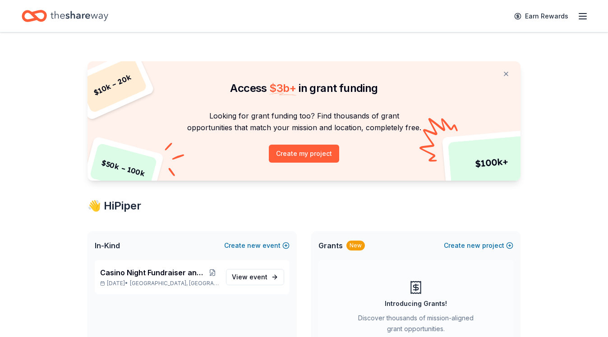
click at [584, 19] on line "button" at bounding box center [582, 19] width 7 height 0
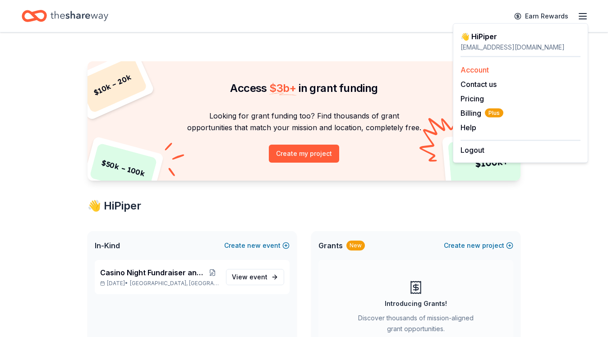
click at [472, 70] on link "Account" at bounding box center [474, 69] width 28 height 9
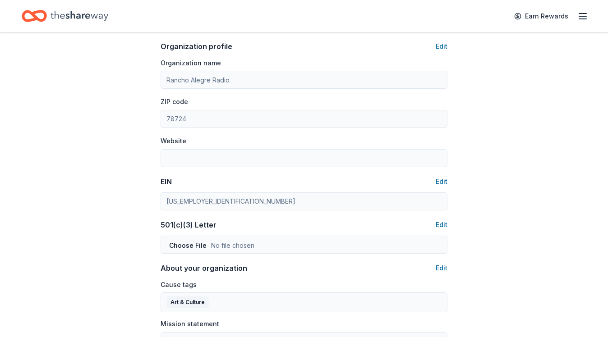
scroll to position [297, 0]
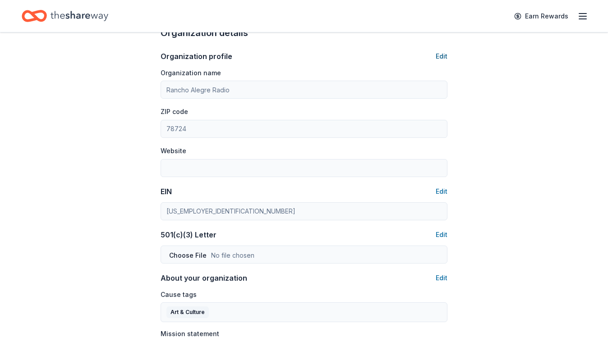
click at [442, 54] on button "Edit" at bounding box center [442, 56] width 12 height 11
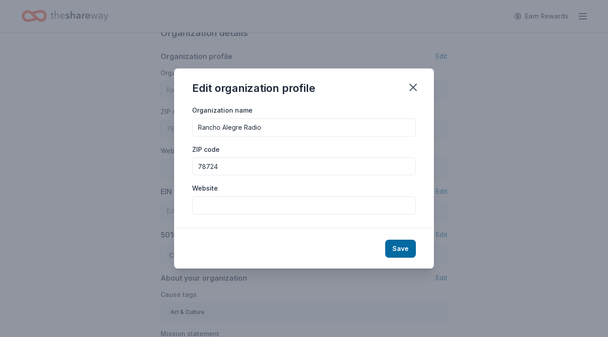
click at [234, 205] on input "Website" at bounding box center [304, 206] width 224 height 18
type input "[URL][DOMAIN_NAME]"
click at [405, 250] on button "Save" at bounding box center [400, 249] width 31 height 18
type input "[URL][DOMAIN_NAME]"
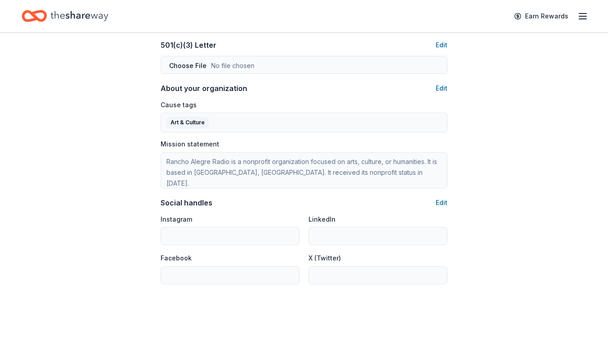
scroll to position [445, 0]
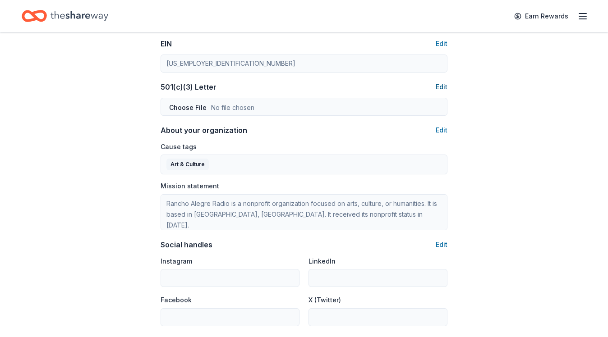
click at [439, 83] on button "Edit" at bounding box center [442, 87] width 12 height 11
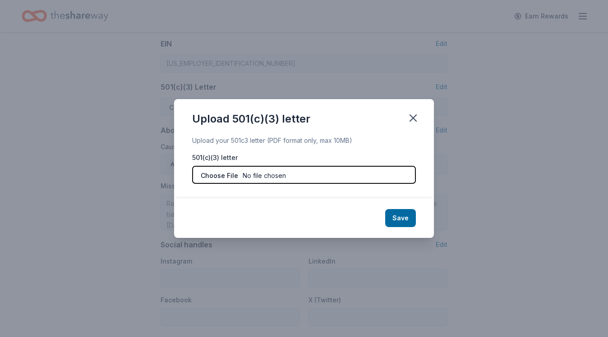
click at [221, 175] on input "file" at bounding box center [304, 175] width 224 height 18
type input "C:\fakepath\RanchoAlegreRadio_IRS.pdf"
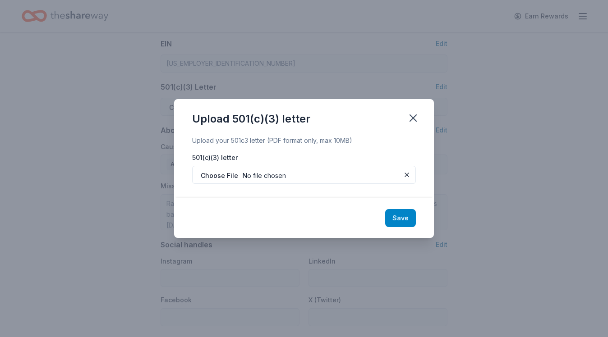
click at [404, 218] on button "Save" at bounding box center [400, 218] width 31 height 18
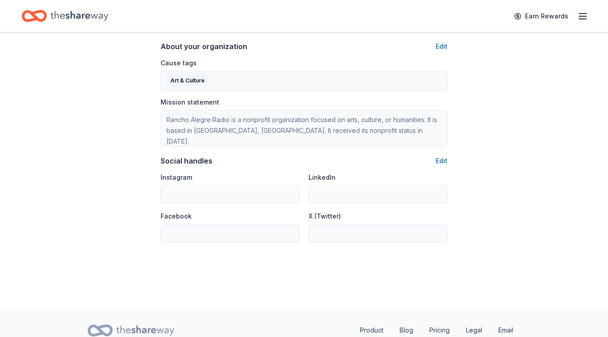
scroll to position [566, 0]
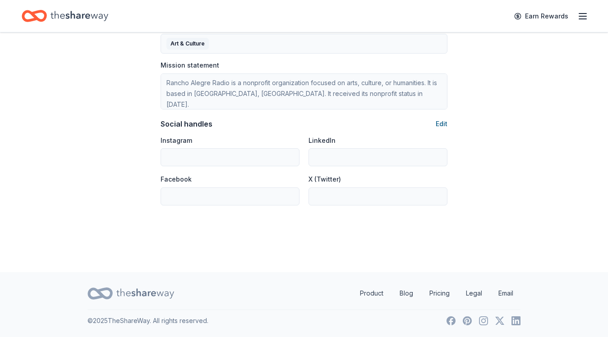
click at [438, 121] on button "Edit" at bounding box center [442, 124] width 12 height 11
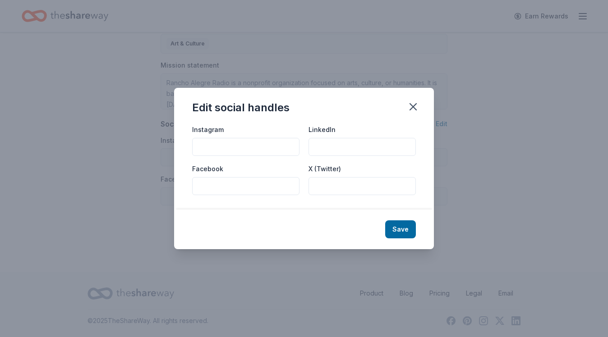
click at [235, 145] on input "Instagram" at bounding box center [245, 147] width 107 height 18
type input "@ranchoalegretx"
click at [225, 181] on input "Facebook" at bounding box center [245, 186] width 107 height 18
paste input "https://www.facebook.com/ranchoalegretx"
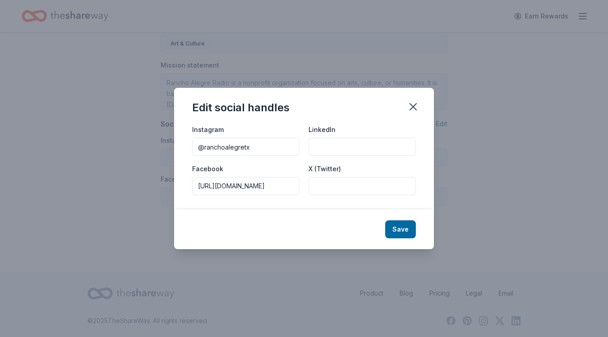
type input "https://www.facebook.com/ranchoalegretx"
click at [358, 145] on input "LinkedIn" at bounding box center [361, 147] width 107 height 18
paste input "https://www.linkedin.com/company/rancho-alegre-radio/?lipi=urn%3Ali%3Apage%3Ad_…"
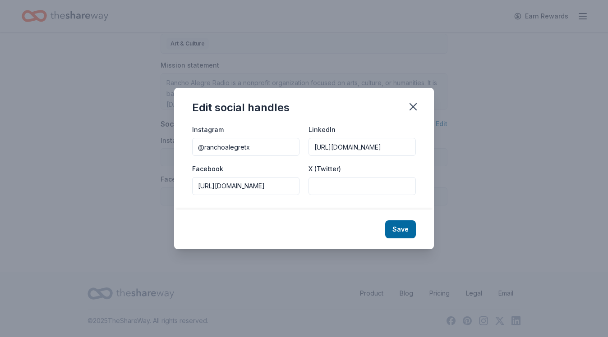
type input "https://www.linkedin.com/company/rancho-alegre-radio/?lipi=urn%3Ali%3Apage%3Ad_…"
click at [278, 141] on input "@ranchoalegretx" at bounding box center [245, 147] width 107 height 18
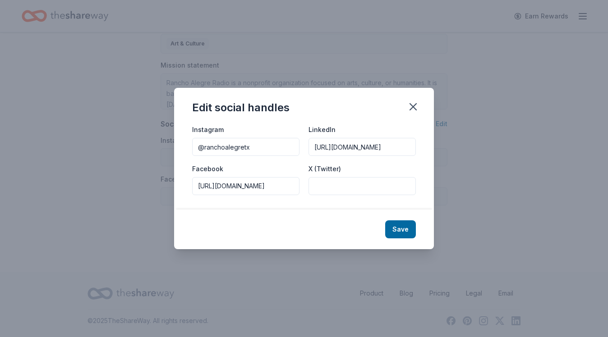
paste input "https://www.instagram.com/"
type input "https://www.instagram.com/ranchoalegretx"
click at [402, 227] on button "Save" at bounding box center [400, 229] width 31 height 18
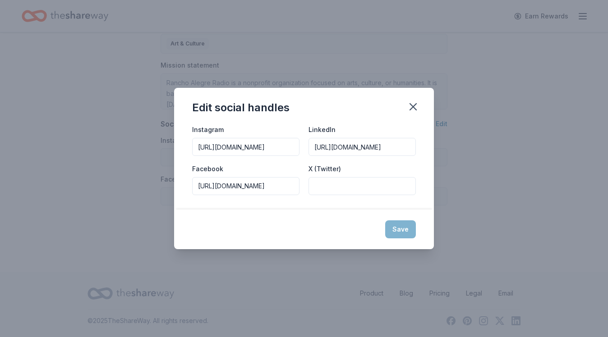
type input "https://www.instagram.com/ranchoalegretx"
type input "https://www.linkedin.com/company/rancho-alegre-radio/?lipi=urn%3Ali%3Apage%3Ad_…"
type input "https://www.facebook.com/ranchoalegretx"
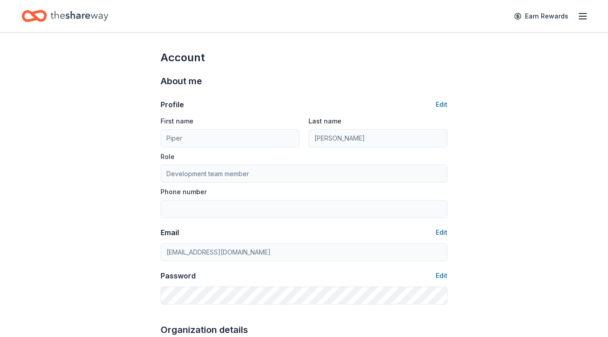
click at [73, 15] on icon "Home" at bounding box center [79, 16] width 58 height 18
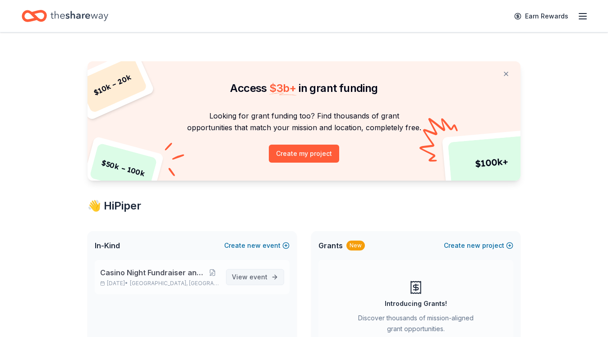
click at [251, 282] on span "View event" at bounding box center [250, 277] width 36 height 11
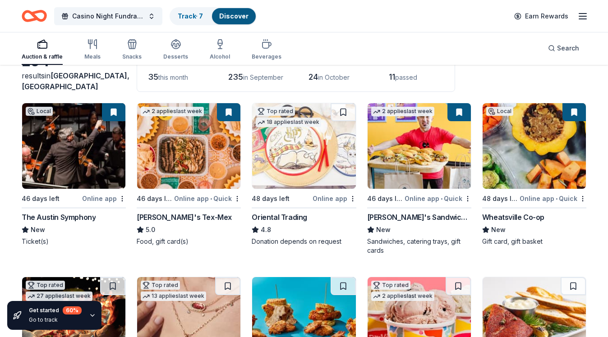
scroll to position [56, 0]
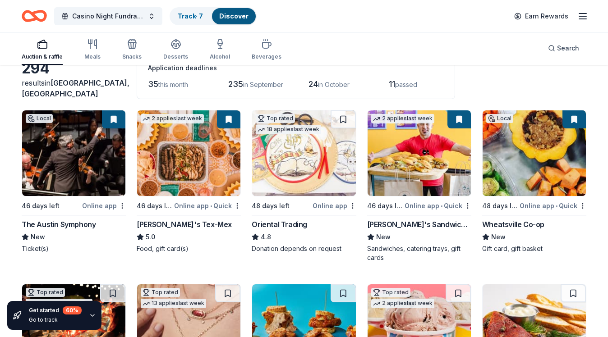
click at [67, 155] on img at bounding box center [73, 153] width 103 height 86
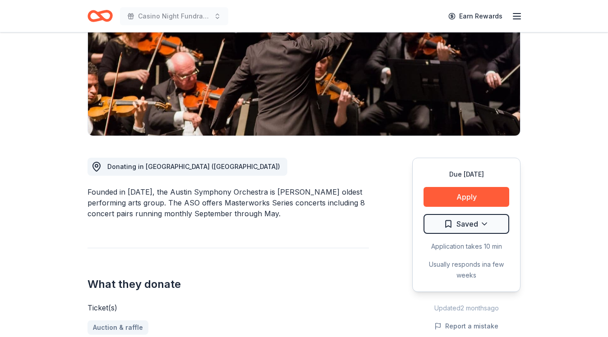
scroll to position [135, 0]
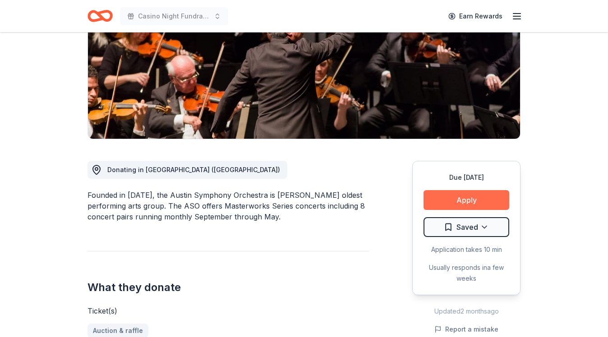
click at [471, 202] on button "Apply" at bounding box center [466, 200] width 86 height 20
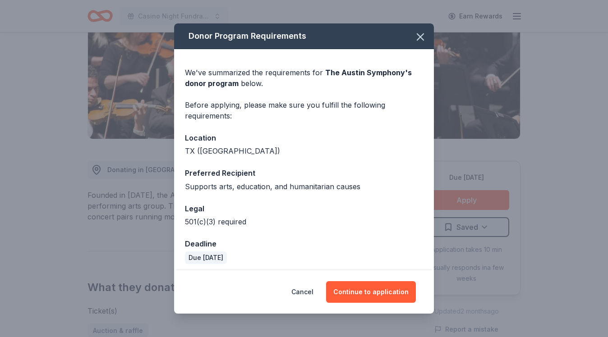
scroll to position [5, 0]
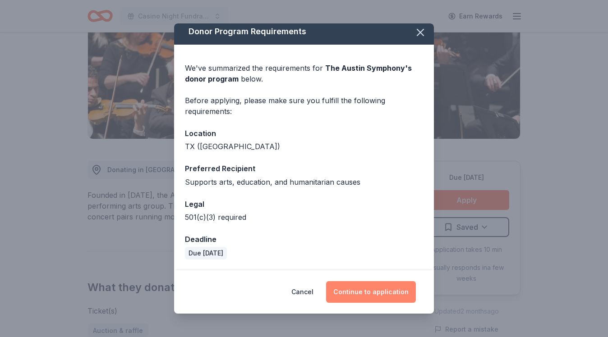
click at [377, 293] on button "Continue to application" at bounding box center [371, 292] width 90 height 22
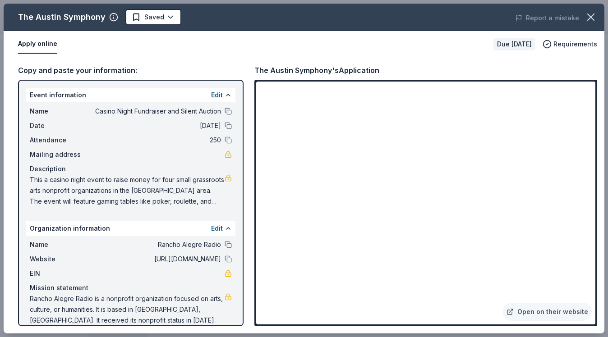
scroll to position [11, 0]
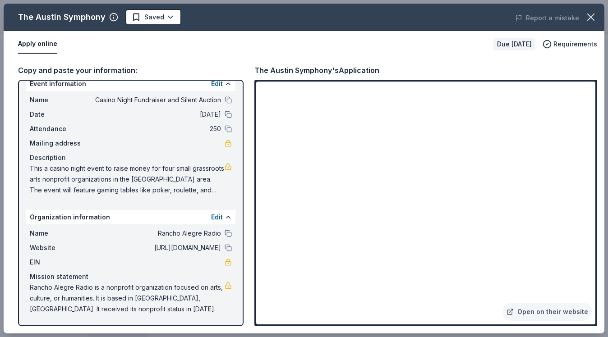
click at [32, 44] on button "Apply online" at bounding box center [37, 44] width 39 height 19
click at [540, 313] on link "Open on their website" at bounding box center [547, 312] width 89 height 18
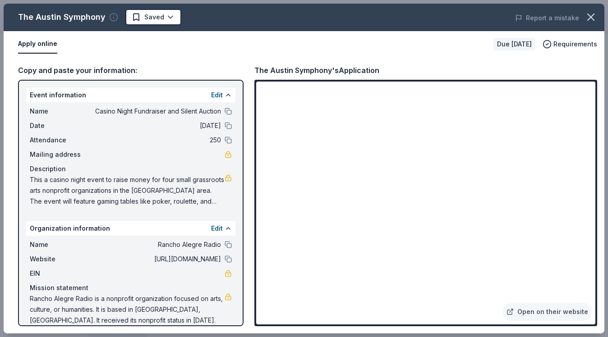
click at [112, 18] on icon "button" at bounding box center [113, 17] width 9 height 9
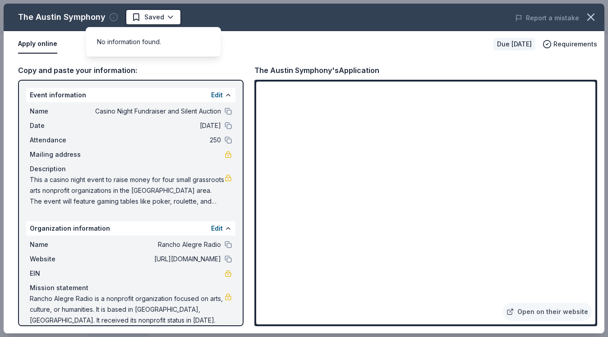
click at [112, 18] on icon "button" at bounding box center [113, 17] width 9 height 9
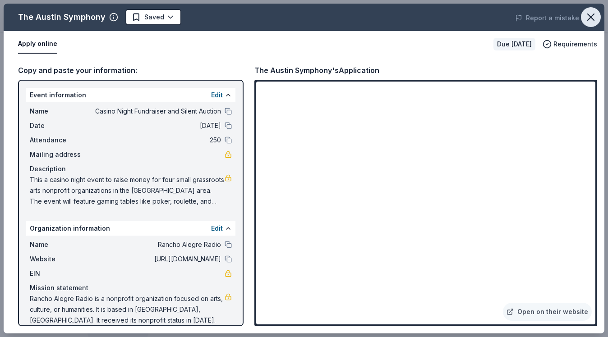
click at [591, 16] on icon "button" at bounding box center [590, 17] width 13 height 13
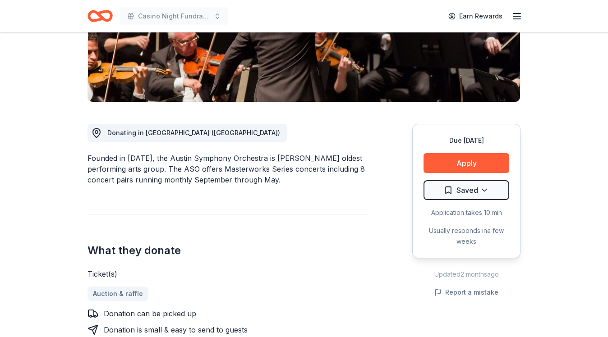
scroll to position [155, 0]
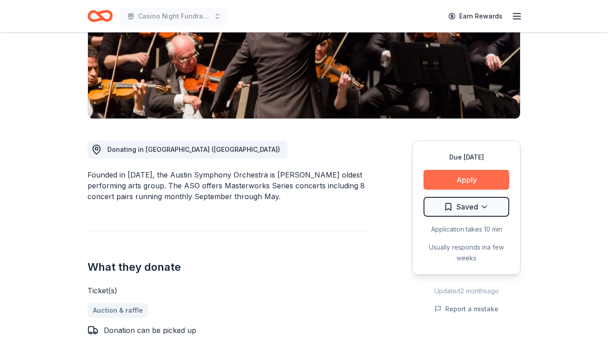
click at [467, 180] on button "Apply" at bounding box center [466, 180] width 86 height 20
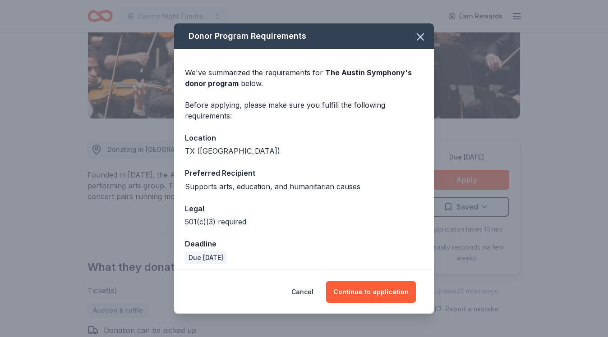
scroll to position [5, 0]
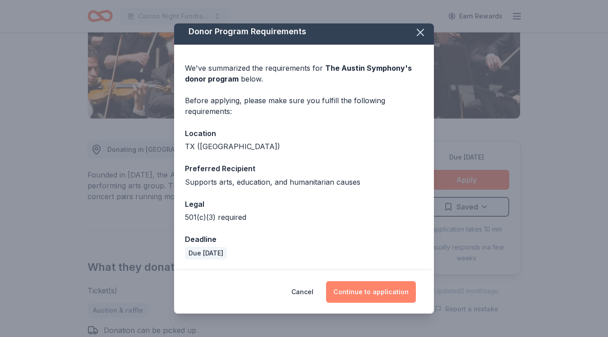
click at [377, 296] on button "Continue to application" at bounding box center [371, 292] width 90 height 22
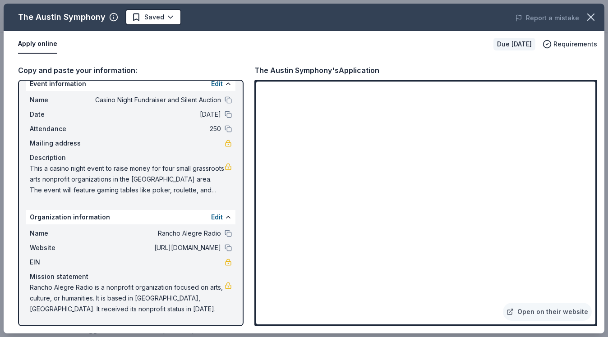
scroll to position [0, 0]
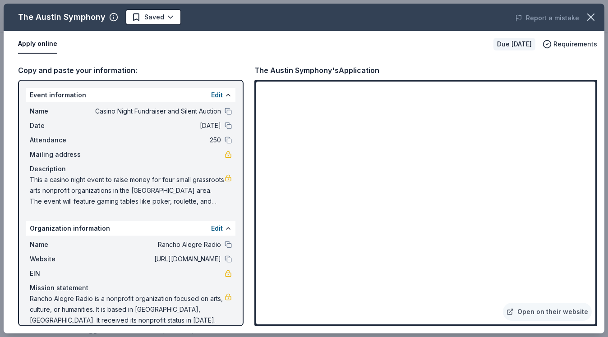
click at [62, 69] on div "Copy and paste your information:" at bounding box center [130, 70] width 225 height 12
click at [215, 96] on button "Edit" at bounding box center [217, 95] width 12 height 11
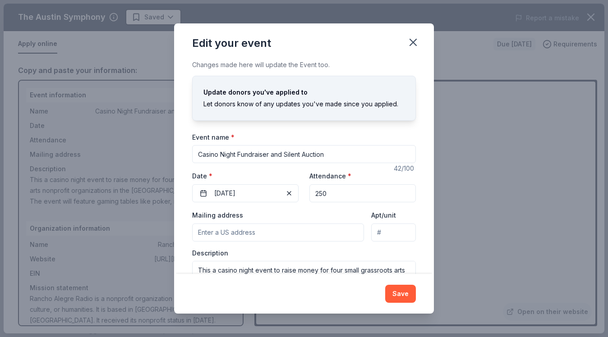
scroll to position [42, 0]
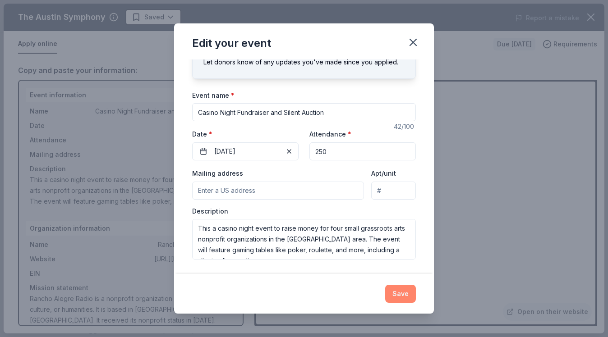
click at [406, 292] on button "Save" at bounding box center [400, 294] width 31 height 18
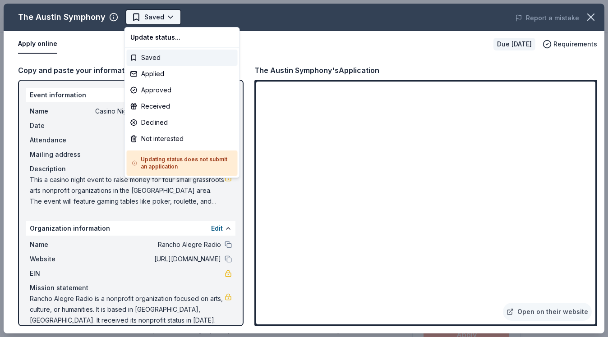
scroll to position [0, 0]
click at [170, 17] on body "Casino Night Fundraiser and Silent Auction Saved Apply Due in 46 days Share The…" at bounding box center [304, 168] width 608 height 337
click at [289, 50] on html "Casino Night Fundraiser and Silent Auction Saved Apply Due in 46 days Share The…" at bounding box center [304, 168] width 608 height 337
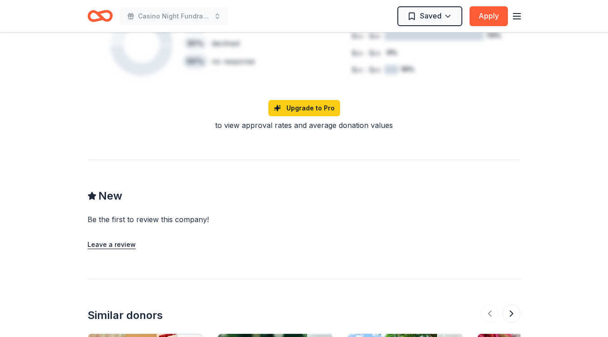
scroll to position [730, 0]
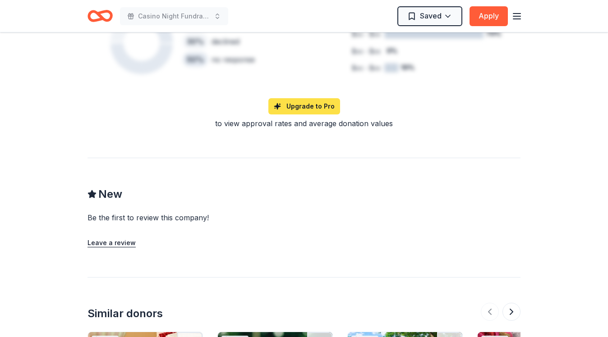
click at [304, 106] on link "Upgrade to Pro" at bounding box center [304, 106] width 72 height 16
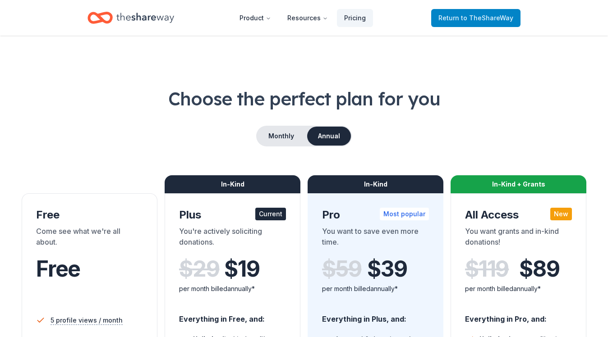
click at [478, 19] on span "to TheShareWay" at bounding box center [487, 18] width 52 height 8
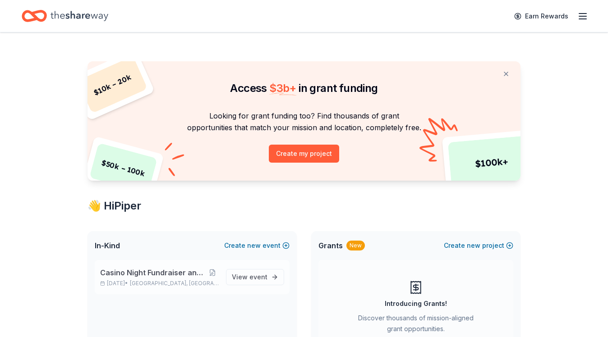
click at [163, 274] on span "Casino Night Fundraiser and Silent Auction" at bounding box center [153, 272] width 106 height 11
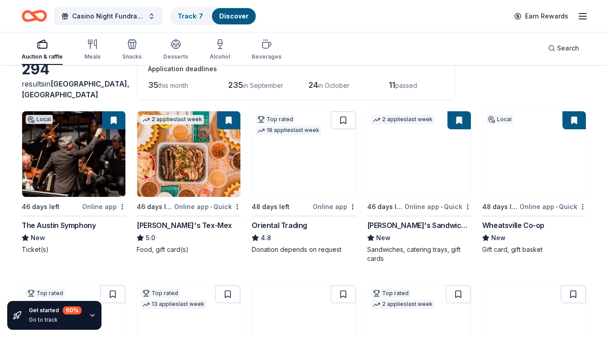
scroll to position [55, 0]
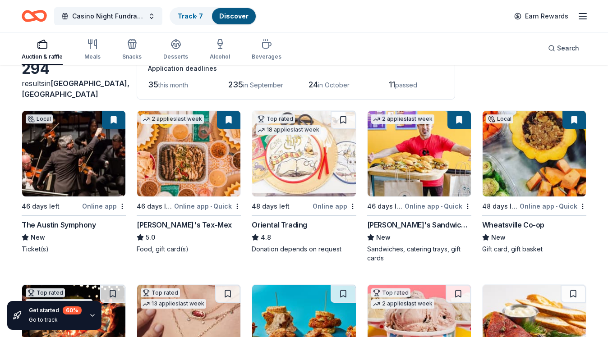
click at [100, 205] on div "Online app" at bounding box center [104, 206] width 44 height 11
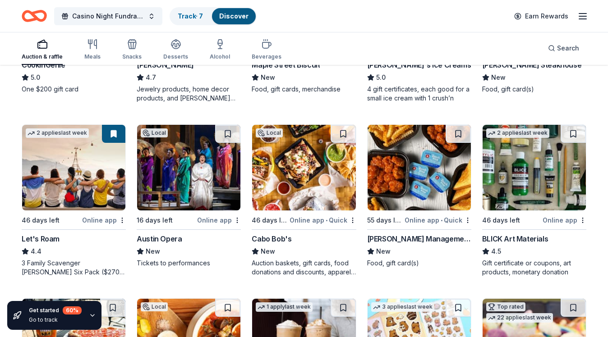
scroll to position [388, 0]
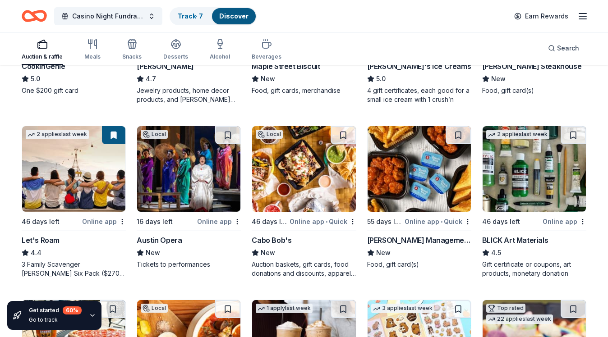
click at [177, 171] on img at bounding box center [188, 169] width 103 height 86
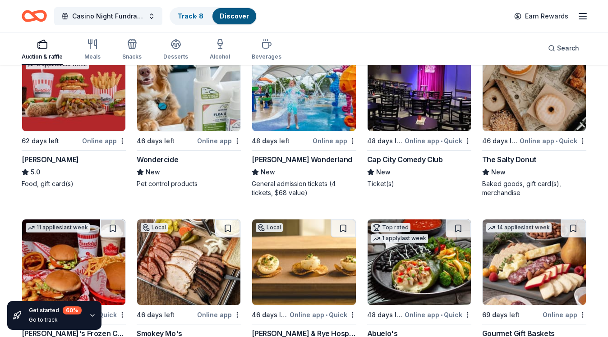
scroll to position [984, 0]
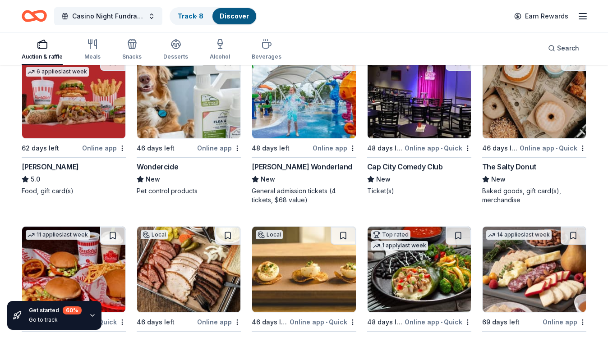
click at [419, 166] on div "Cap City Comedy Club" at bounding box center [405, 166] width 76 height 11
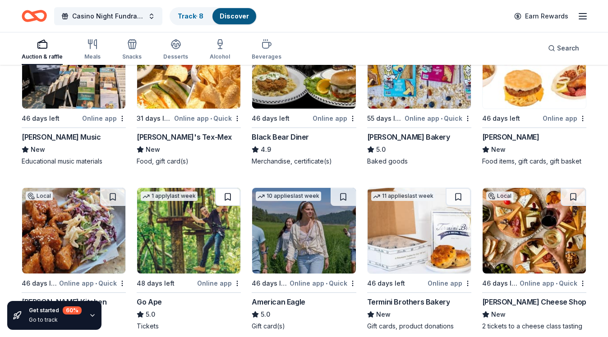
scroll to position [1343, 0]
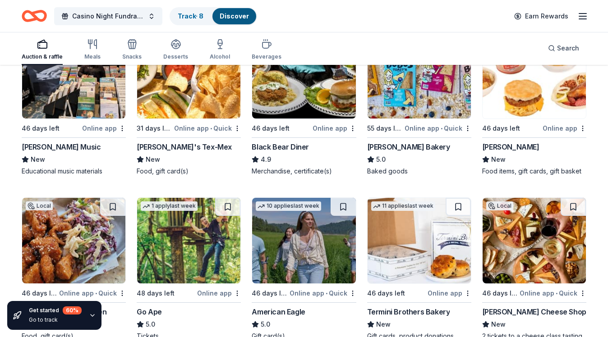
click at [186, 110] on img at bounding box center [188, 76] width 103 height 86
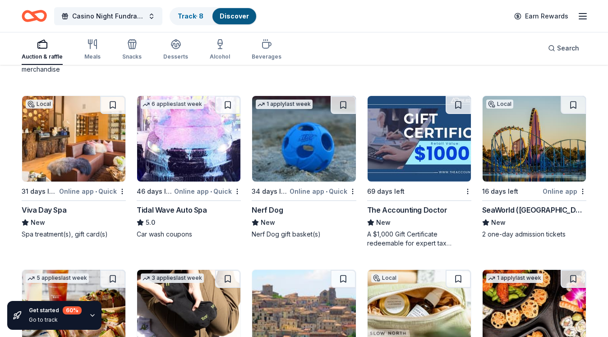
scroll to position [2180, 0]
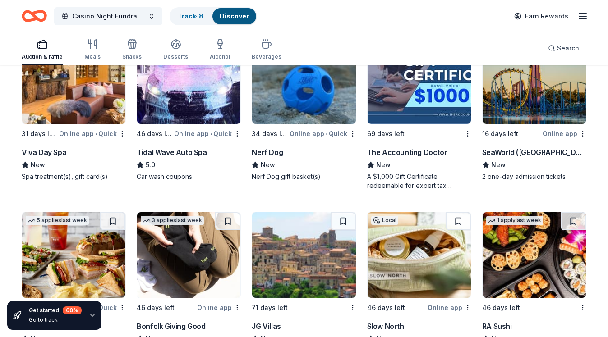
click at [536, 109] on img at bounding box center [533, 81] width 103 height 86
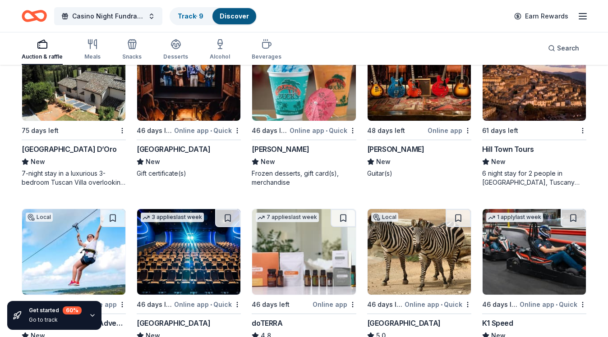
scroll to position [2709, 0]
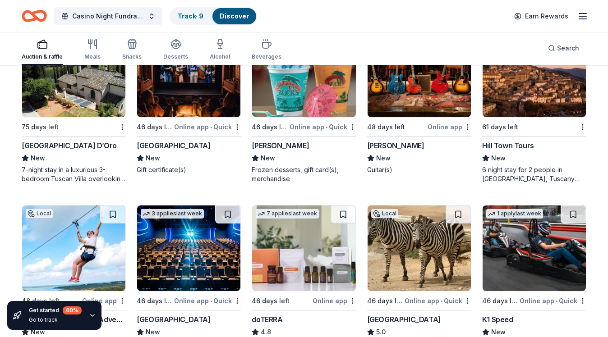
click at [172, 148] on div "Paramount Theatre" at bounding box center [173, 145] width 73 height 11
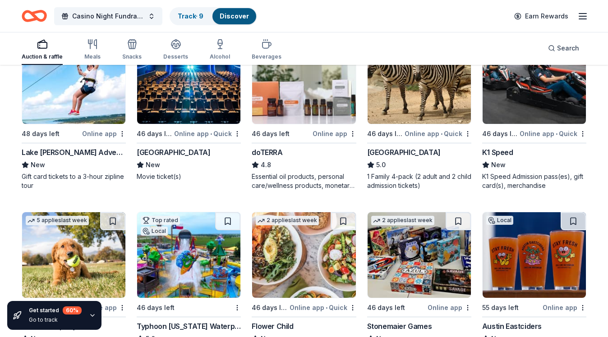
scroll to position [2872, 0]
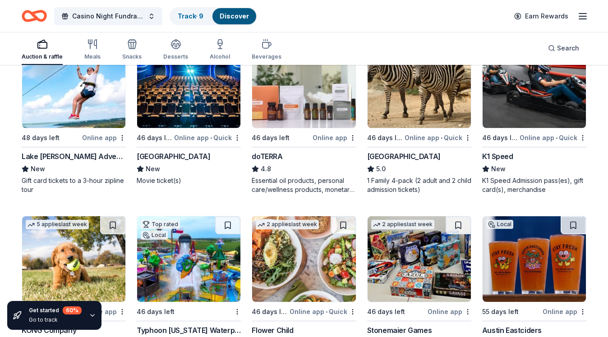
click at [104, 105] on img at bounding box center [73, 85] width 103 height 86
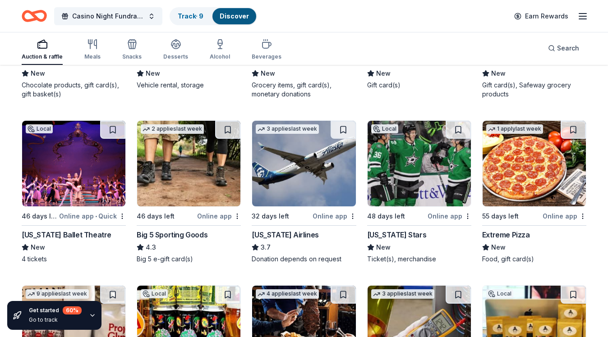
scroll to position [4404, 0]
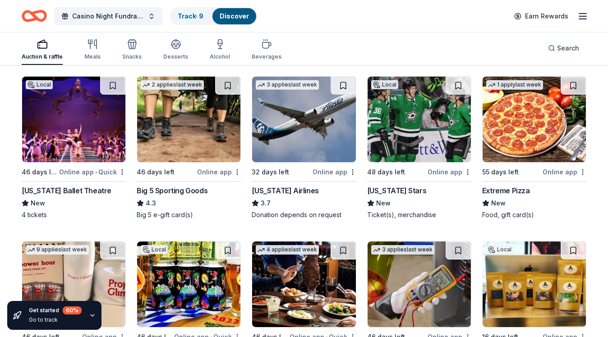
click at [384, 191] on div "Texas Stars" at bounding box center [397, 190] width 60 height 11
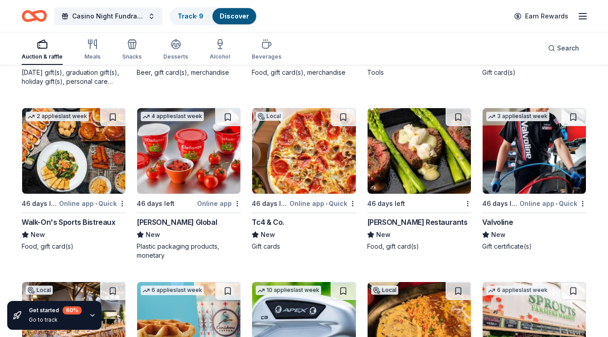
scroll to position [4717, 0]
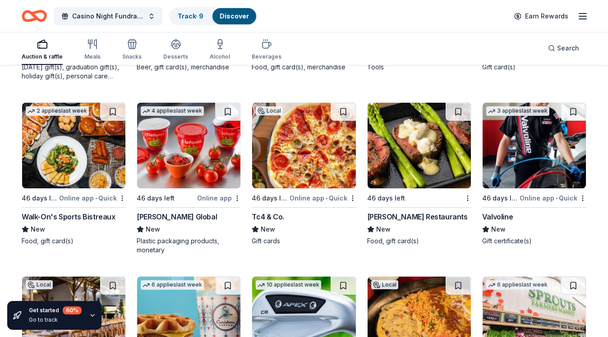
click at [413, 159] on img at bounding box center [418, 146] width 103 height 86
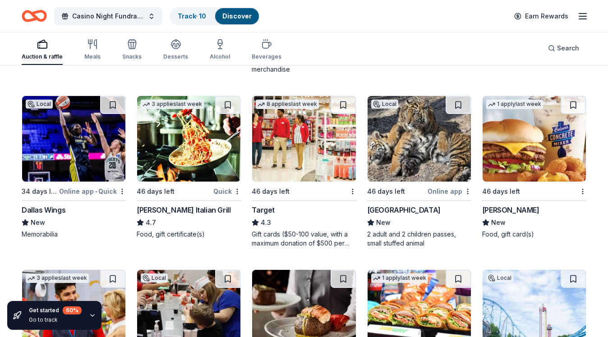
scroll to position [5411, 0]
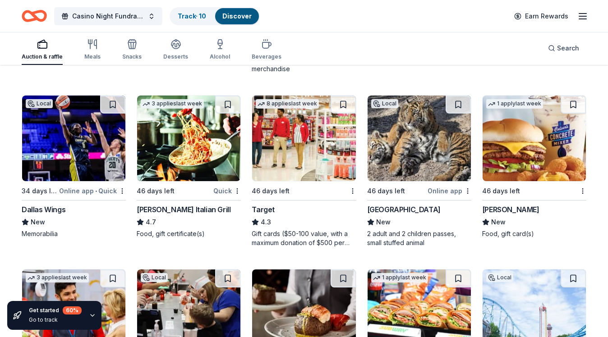
click at [193, 163] on img at bounding box center [188, 139] width 103 height 86
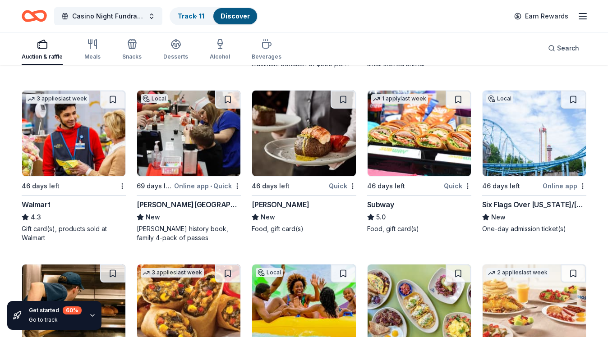
scroll to position [5600, 0]
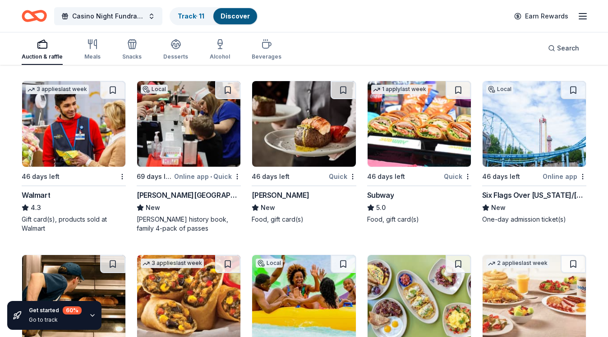
click at [183, 132] on img at bounding box center [188, 124] width 103 height 86
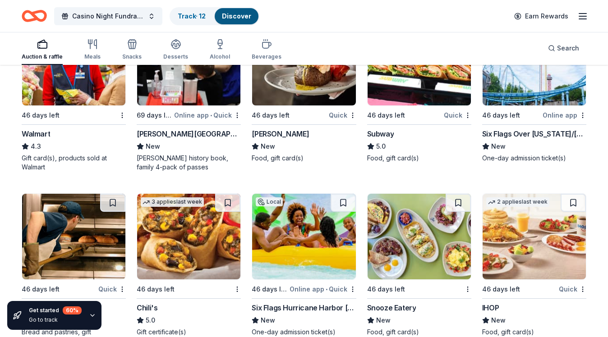
scroll to position [5740, 0]
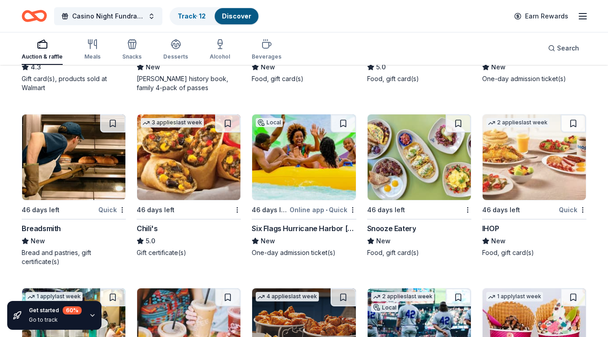
click at [313, 170] on img at bounding box center [303, 158] width 103 height 86
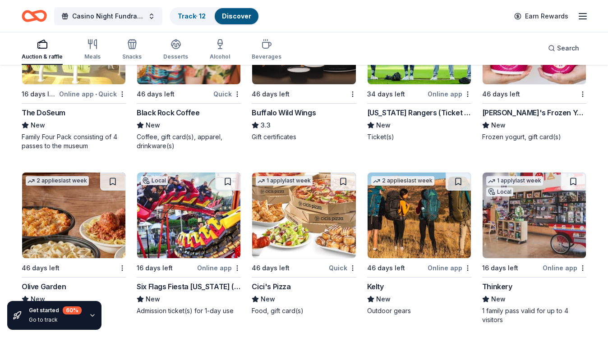
scroll to position [6055, 0]
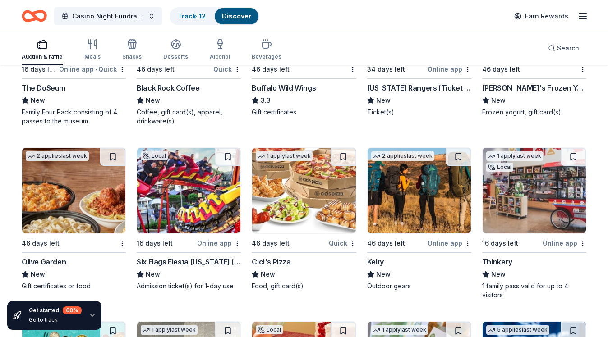
click at [188, 201] on img at bounding box center [188, 191] width 103 height 86
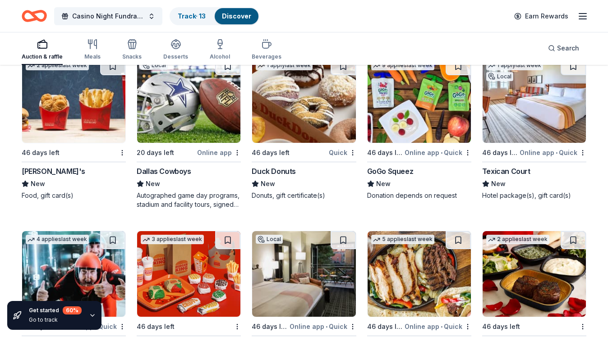
scroll to position [6671, 0]
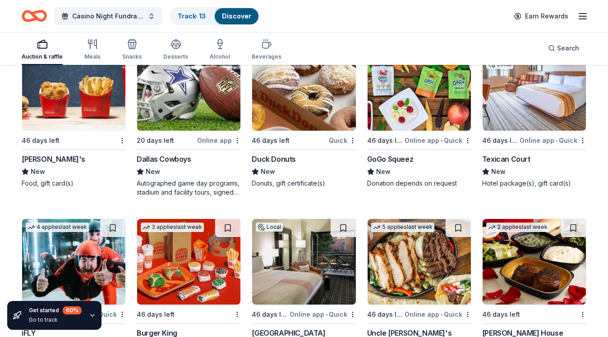
click at [196, 108] on img at bounding box center [188, 88] width 103 height 86
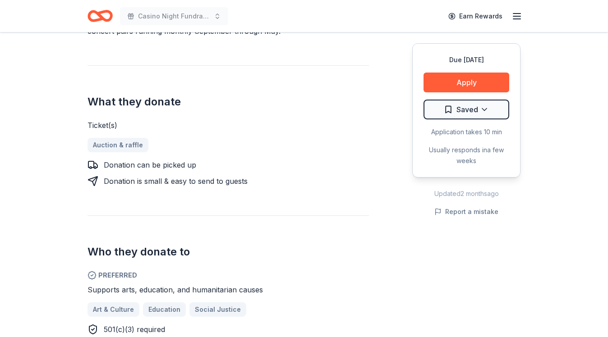
scroll to position [297, 0]
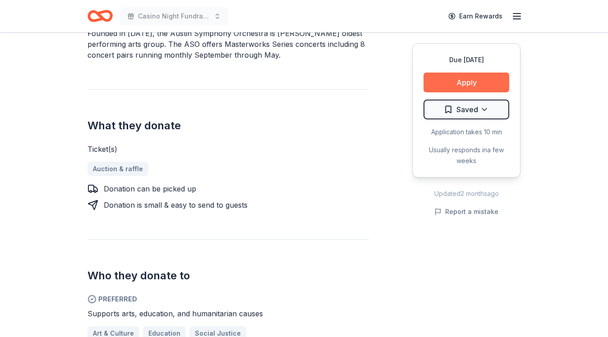
click at [457, 89] on button "Apply" at bounding box center [466, 83] width 86 height 20
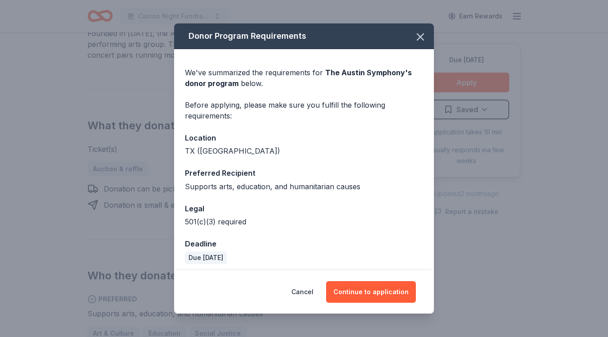
scroll to position [5, 0]
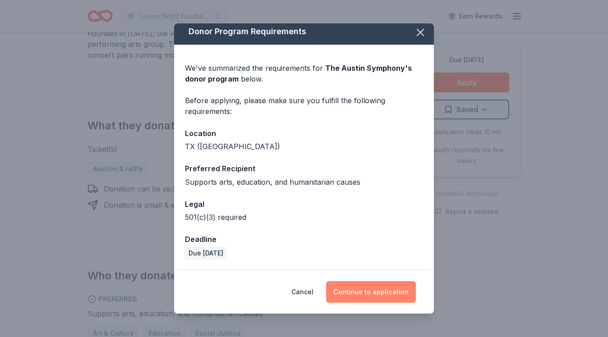
click at [369, 293] on button "Continue to application" at bounding box center [371, 292] width 90 height 22
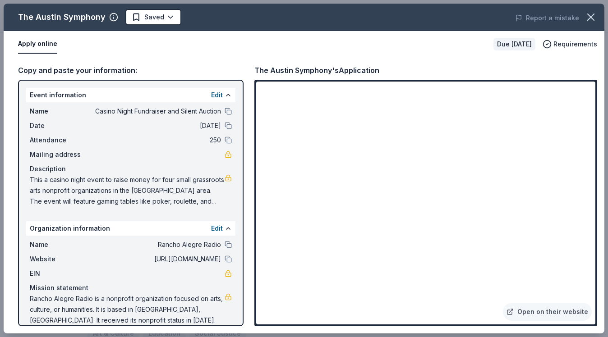
click at [38, 42] on button "Apply online" at bounding box center [37, 44] width 39 height 19
click at [226, 94] on button at bounding box center [228, 95] width 7 height 7
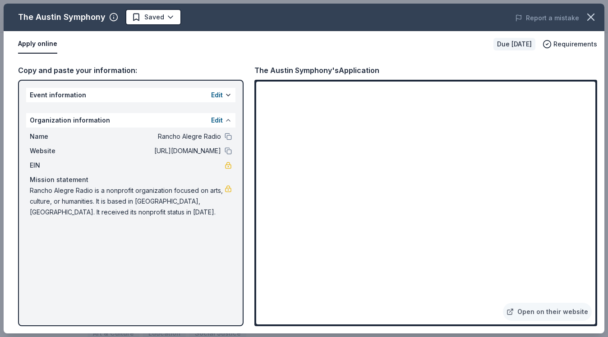
click at [227, 120] on button at bounding box center [228, 120] width 7 height 7
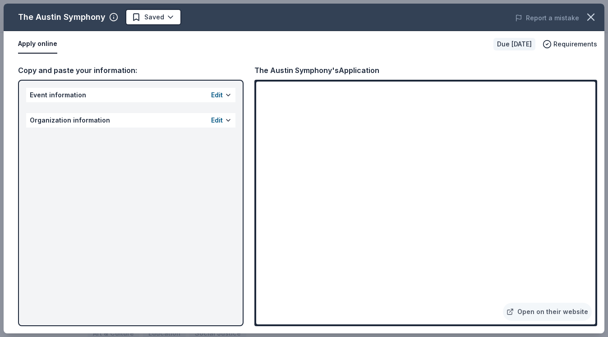
click at [44, 45] on button "Apply online" at bounding box center [37, 44] width 39 height 19
click at [43, 44] on button "Apply online" at bounding box center [37, 44] width 39 height 19
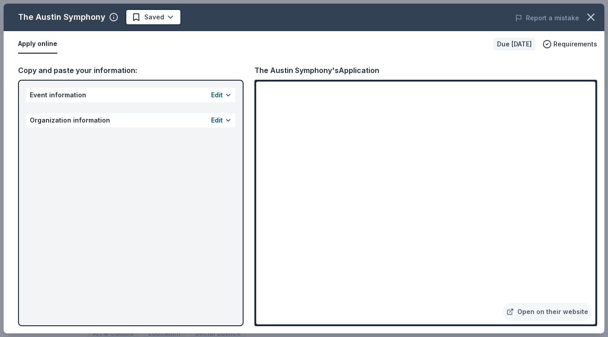
click at [43, 44] on button "Apply online" at bounding box center [37, 44] width 39 height 19
click at [568, 46] on span "Requirements" at bounding box center [575, 44] width 44 height 11
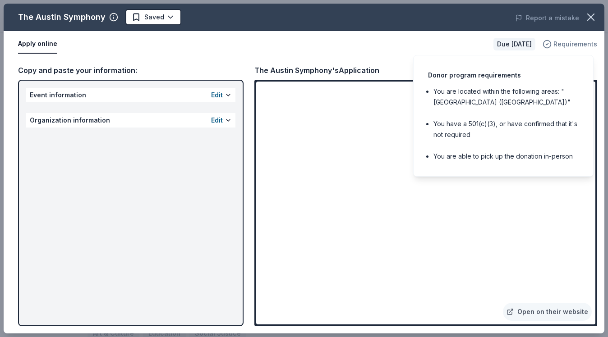
click at [568, 46] on span "Requirements" at bounding box center [575, 44] width 44 height 11
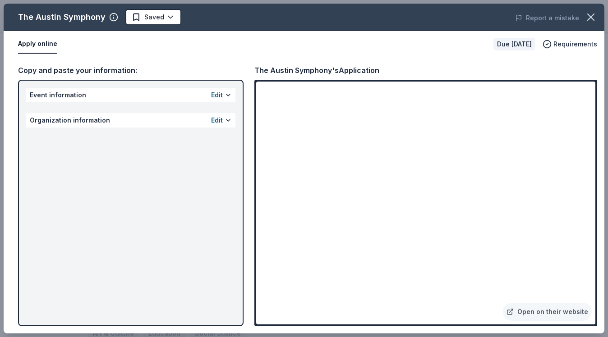
click at [513, 46] on div "Due in 46 days" at bounding box center [514, 44] width 42 height 13
click at [228, 95] on button at bounding box center [228, 95] width 7 height 7
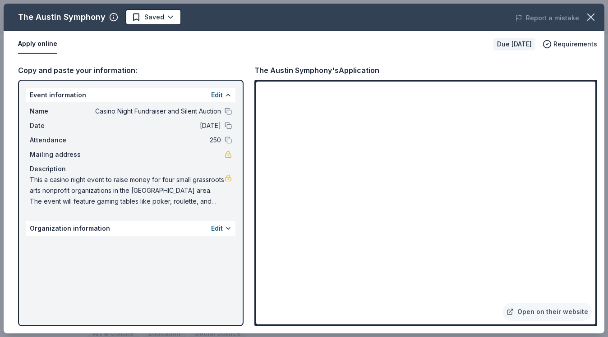
click at [223, 229] on div "Edit" at bounding box center [221, 228] width 21 height 11
click at [228, 229] on button at bounding box center [228, 228] width 7 height 7
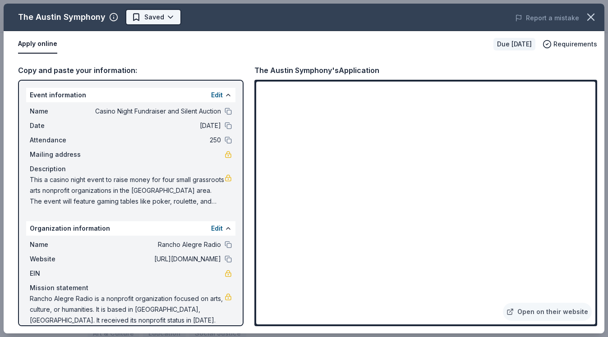
scroll to position [0, 0]
click at [170, 18] on body "Casino Night Fundraiser and Silent Auction Earn Rewards Due in 46 days Share Th…" at bounding box center [304, 168] width 608 height 337
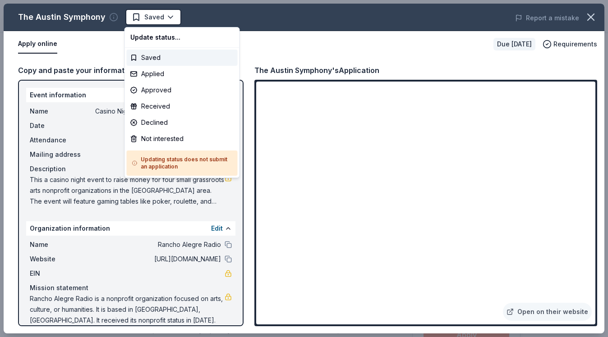
click at [112, 19] on html "Casino Night Fundraiser and Silent Auction Saved Apply Due in 46 days Share The…" at bounding box center [304, 168] width 608 height 337
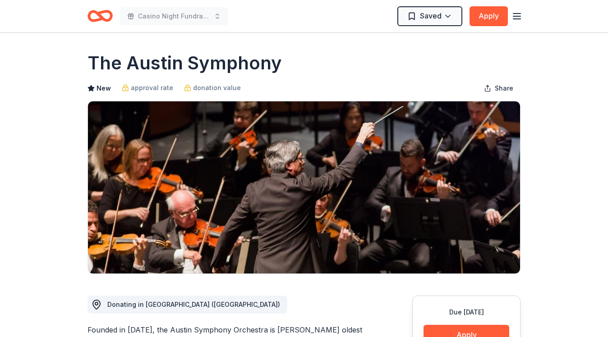
click at [513, 20] on icon "button" at bounding box center [516, 16] width 11 height 11
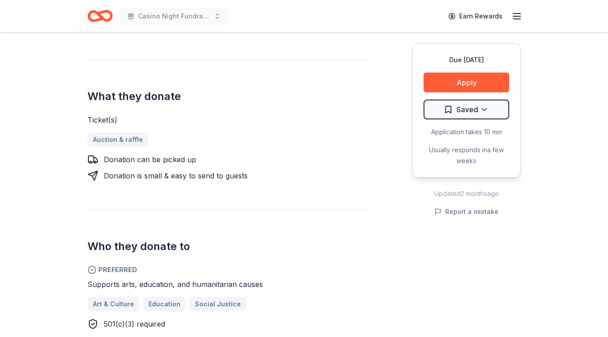
scroll to position [326, 0]
click at [460, 84] on button "Apply" at bounding box center [466, 83] width 86 height 20
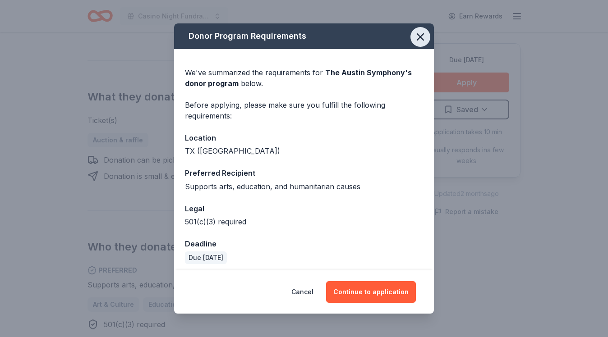
click at [420, 36] on icon "button" at bounding box center [420, 37] width 6 height 6
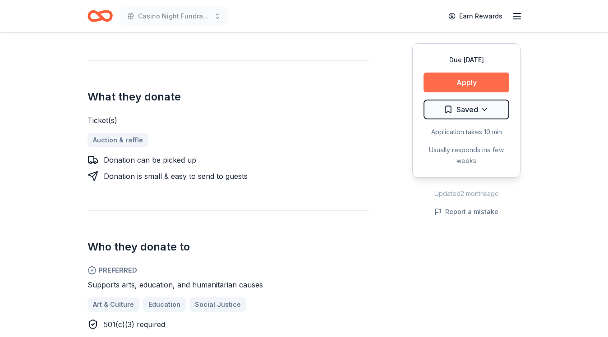
click at [461, 84] on button "Apply" at bounding box center [466, 83] width 86 height 20
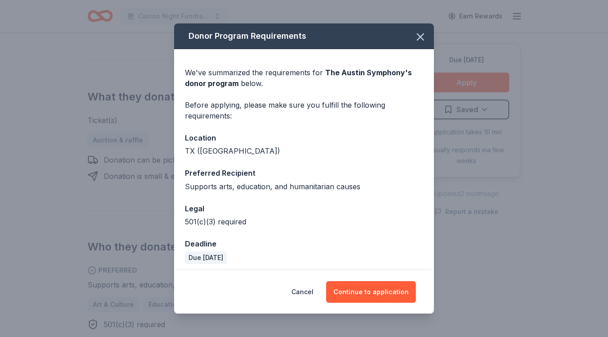
scroll to position [5, 0]
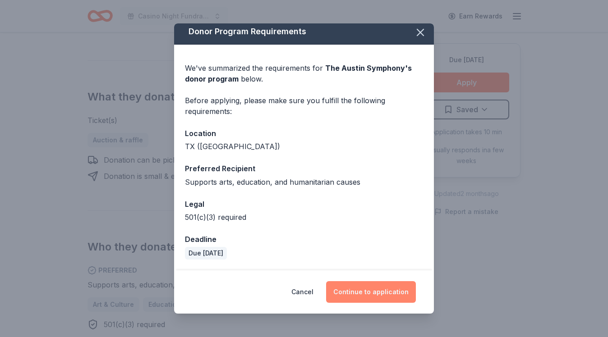
click at [373, 294] on button "Continue to application" at bounding box center [371, 292] width 90 height 22
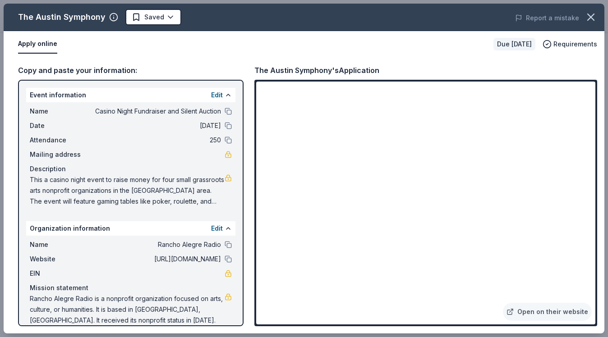
scroll to position [11, 0]
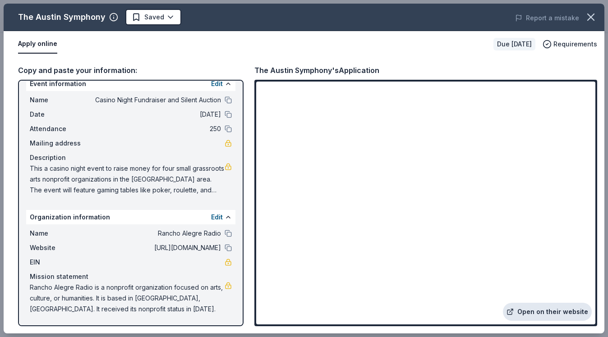
click at [559, 314] on link "Open on their website" at bounding box center [547, 312] width 89 height 18
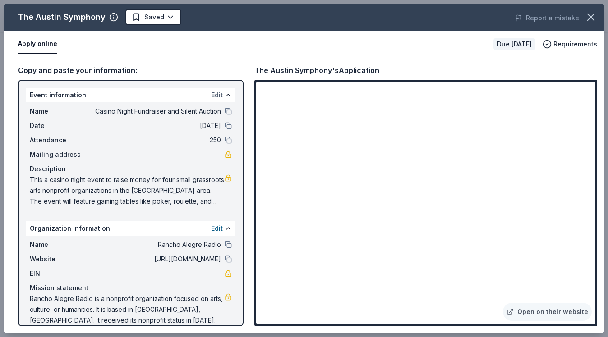
click at [215, 96] on button "Edit" at bounding box center [217, 95] width 12 height 11
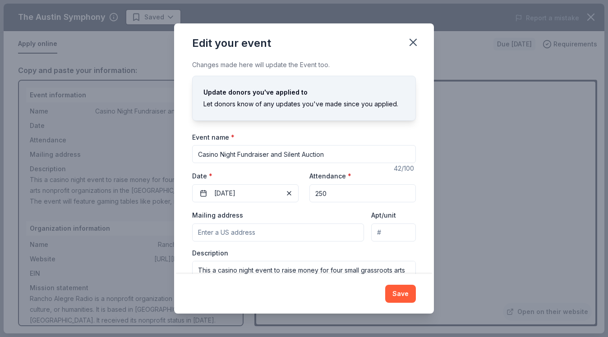
scroll to position [42, 0]
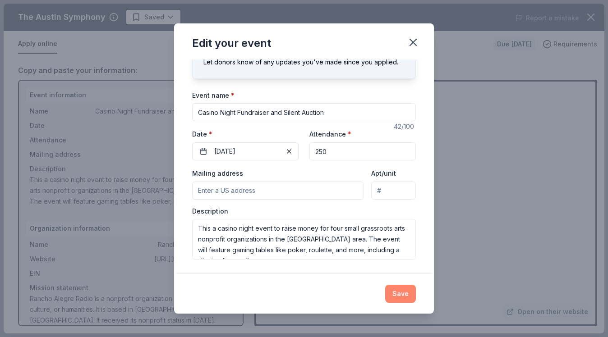
click at [401, 293] on button "Save" at bounding box center [400, 294] width 31 height 18
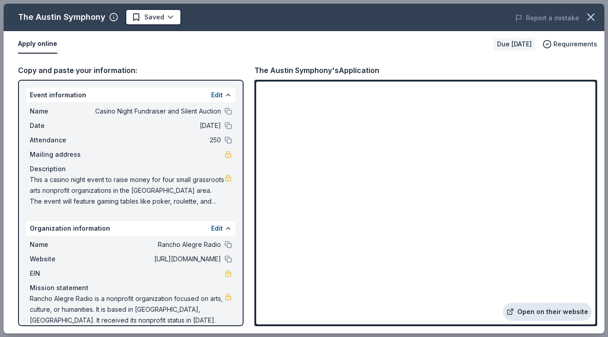
click at [542, 314] on link "Open on their website" at bounding box center [547, 312] width 89 height 18
click at [111, 16] on icon "button" at bounding box center [113, 17] width 9 height 9
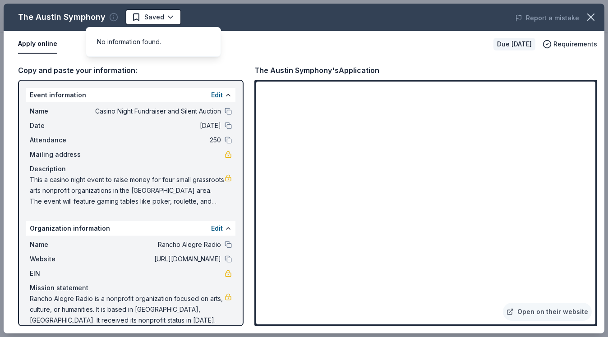
click at [111, 16] on icon "button" at bounding box center [113, 17] width 9 height 9
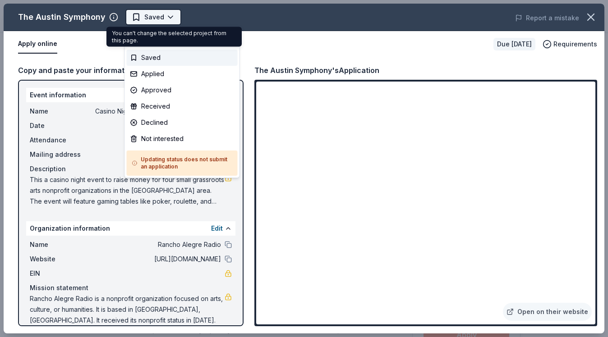
scroll to position [0, 0]
click at [169, 16] on body "Casino Night Fundraiser and Silent Auction Saved Apply Due in 46 days Share The…" at bounding box center [304, 168] width 608 height 337
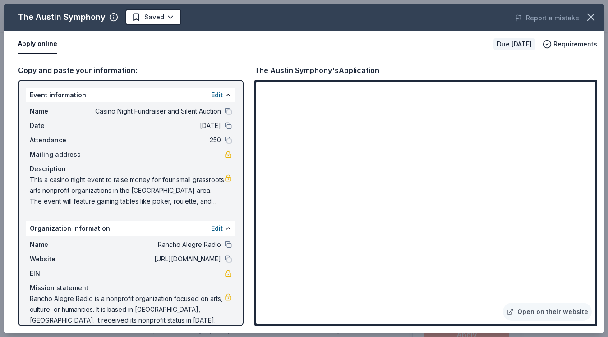
click at [102, 41] on html "Casino Night Fundraiser and Silent Auction Saved Apply Due in 46 days Share The…" at bounding box center [304, 168] width 608 height 337
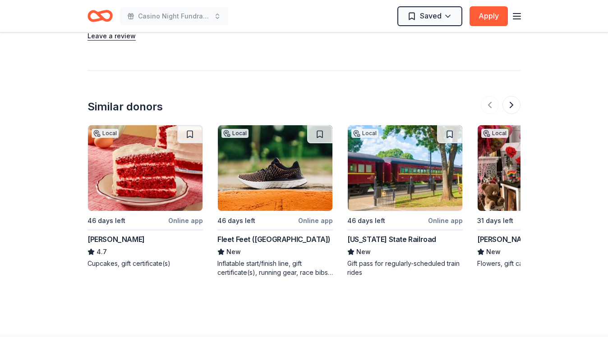
scroll to position [999, 0]
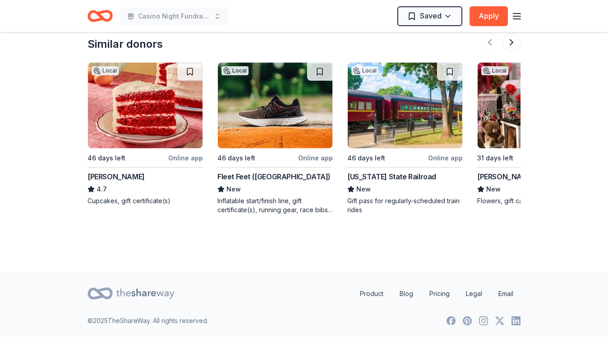
click at [380, 124] on img at bounding box center [405, 106] width 115 height 86
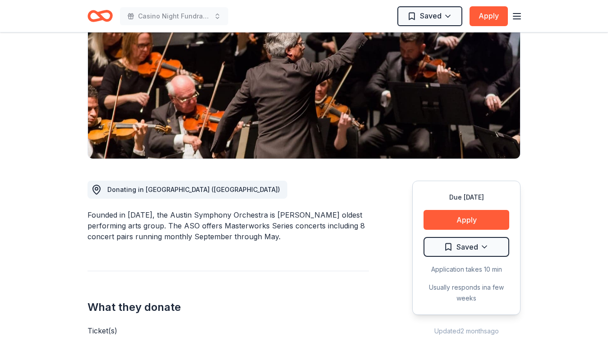
scroll to position [0, 0]
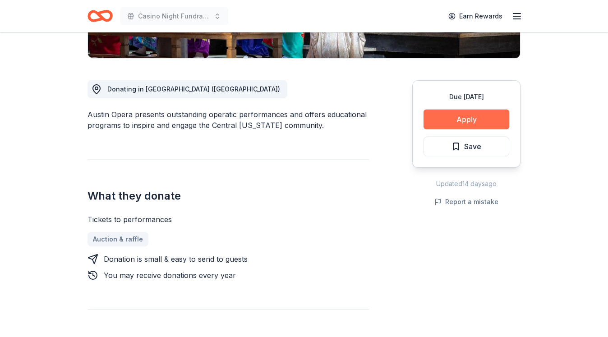
scroll to position [214, 0]
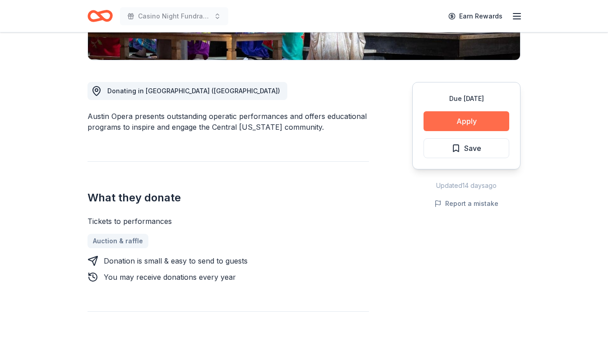
click at [477, 121] on button "Apply" at bounding box center [466, 121] width 86 height 20
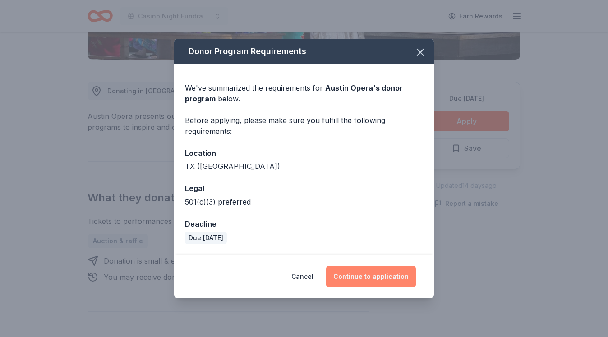
click at [373, 278] on button "Continue to application" at bounding box center [371, 277] width 90 height 22
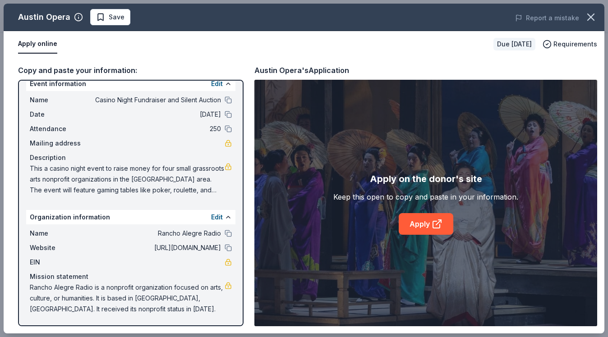
scroll to position [0, 0]
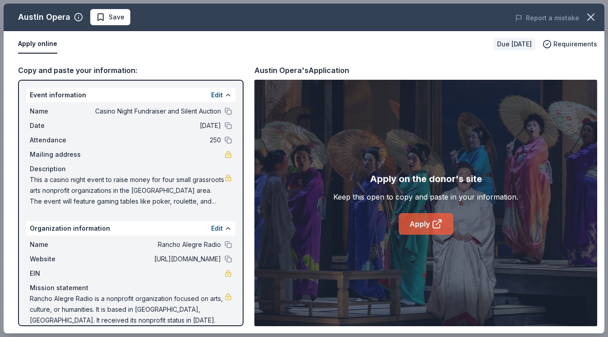
click at [428, 222] on link "Apply" at bounding box center [426, 224] width 55 height 22
click at [228, 113] on button at bounding box center [228, 111] width 7 height 7
click at [57, 193] on span "This a casino night event to raise money for four small grassroots arts nonprof…" at bounding box center [127, 190] width 195 height 32
click at [47, 166] on div "Description" at bounding box center [131, 169] width 202 height 11
click at [214, 96] on button "Edit" at bounding box center [217, 95] width 12 height 11
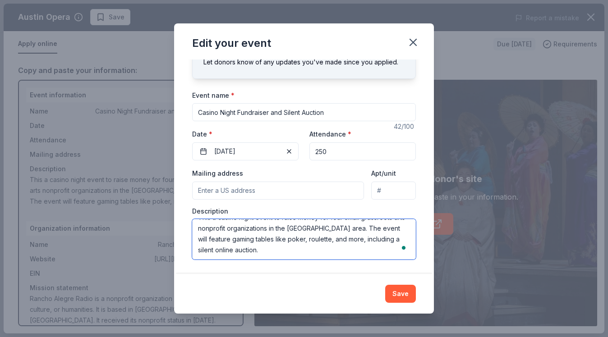
scroll to position [11, 0]
drag, startPoint x: 197, startPoint y: 229, endPoint x: 298, endPoint y: 301, distance: 123.4
click at [299, 301] on div "Edit your event Changes made here will update the Event too. Update donors you'…" at bounding box center [304, 168] width 260 height 290
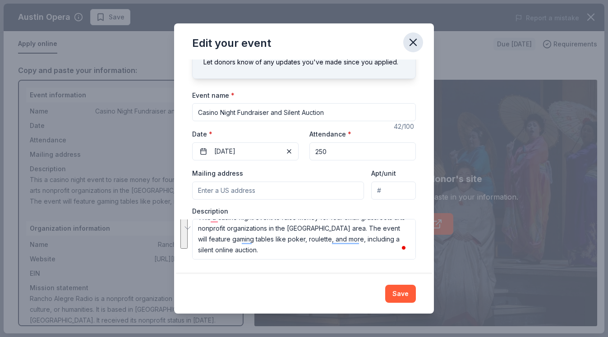
click at [413, 42] on icon "button" at bounding box center [413, 42] width 6 height 6
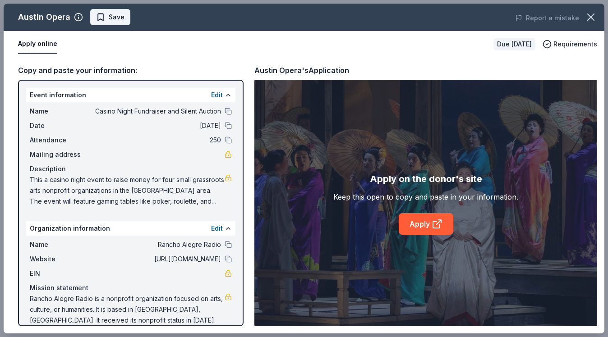
click at [101, 22] on span "Save" at bounding box center [110, 17] width 28 height 11
click at [592, 14] on icon "button" at bounding box center [590, 17] width 13 height 13
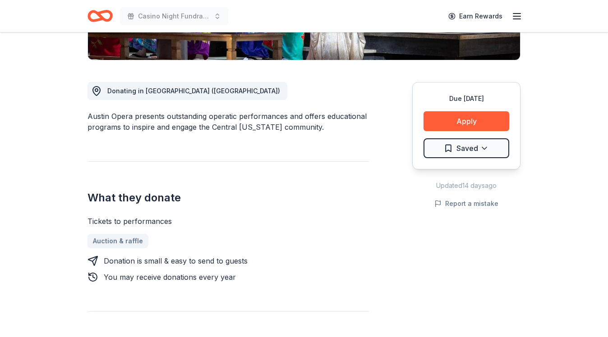
scroll to position [0, 0]
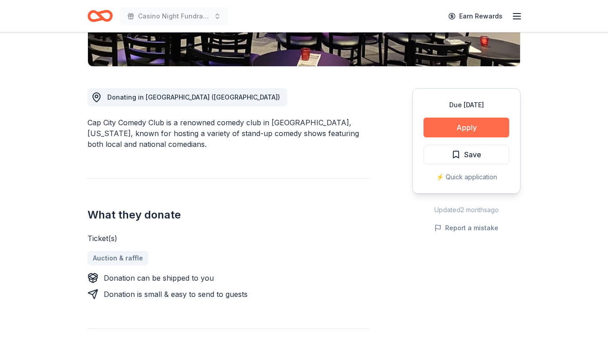
scroll to position [188, 0]
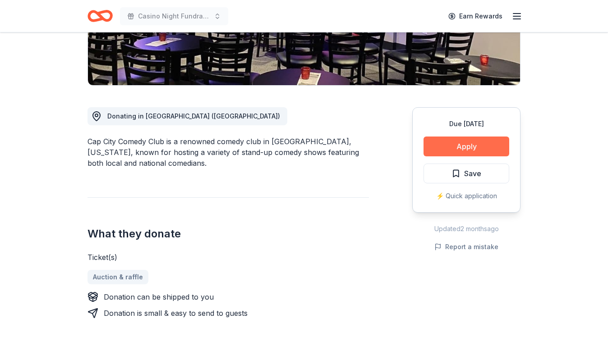
click at [465, 145] on button "Apply" at bounding box center [466, 147] width 86 height 20
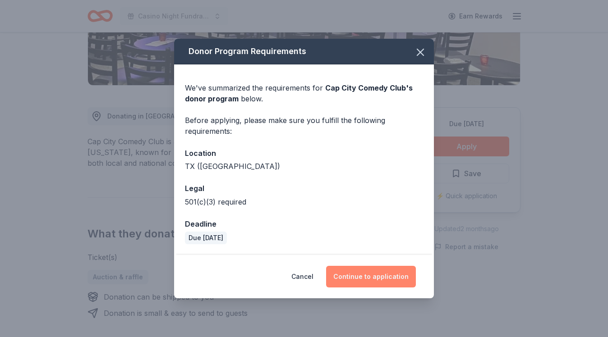
click at [375, 281] on button "Continue to application" at bounding box center [371, 277] width 90 height 22
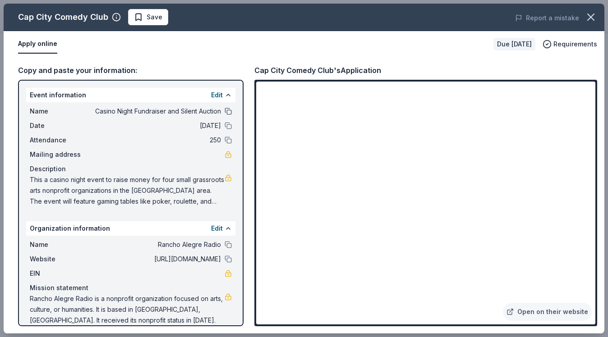
click at [229, 111] on button at bounding box center [228, 111] width 7 height 7
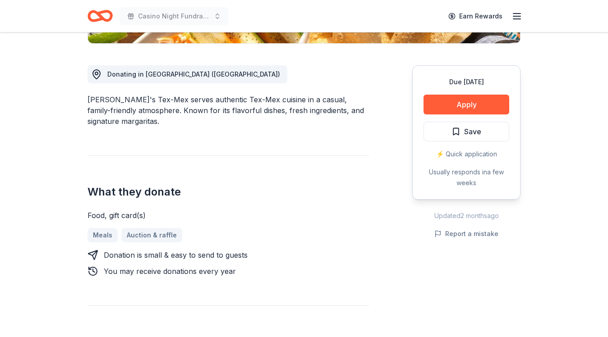
scroll to position [239, 0]
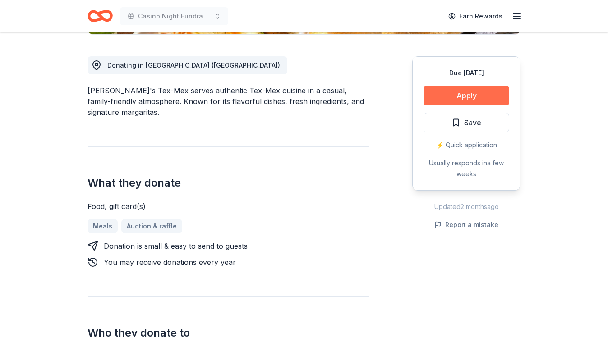
click at [474, 95] on button "Apply" at bounding box center [466, 96] width 86 height 20
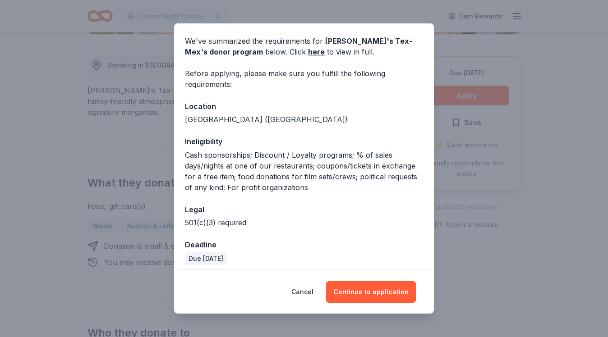
scroll to position [0, 0]
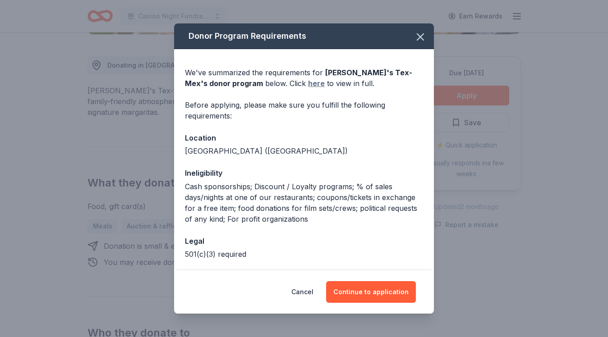
click at [308, 82] on link "here" at bounding box center [316, 83] width 17 height 11
click at [381, 294] on button "Continue to application" at bounding box center [371, 292] width 90 height 22
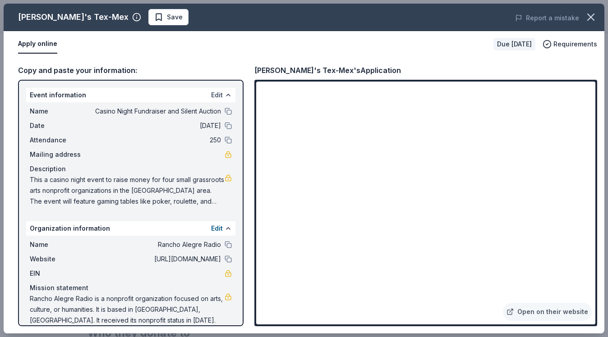
click at [218, 94] on button "Edit" at bounding box center [217, 95] width 12 height 11
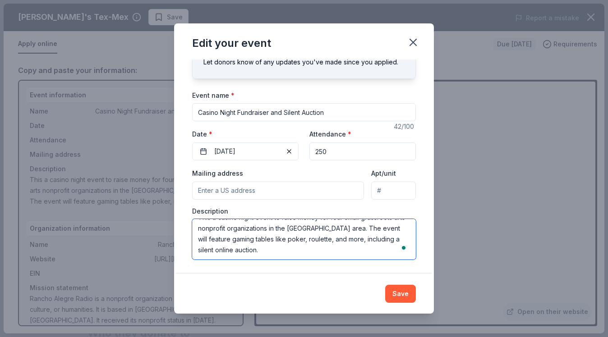
scroll to position [11, 0]
drag, startPoint x: 198, startPoint y: 227, endPoint x: 360, endPoint y: 276, distance: 168.7
click at [360, 276] on div "Edit your event Changes made here will update the Event too. Update donors you'…" at bounding box center [304, 168] width 260 height 290
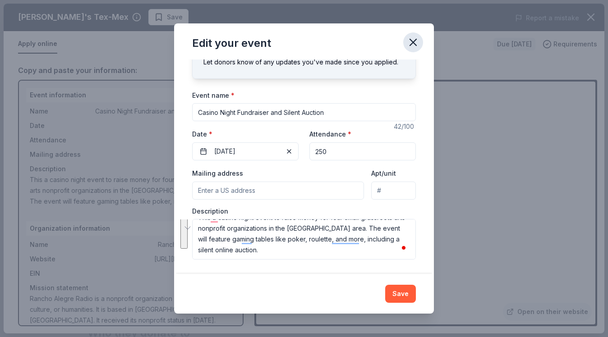
click at [416, 42] on icon "button" at bounding box center [413, 42] width 13 height 13
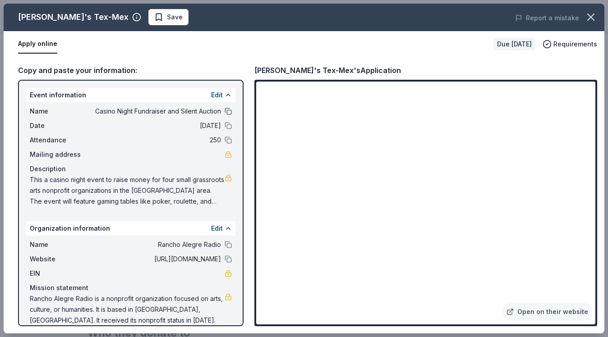
click at [225, 111] on button at bounding box center [228, 111] width 7 height 7
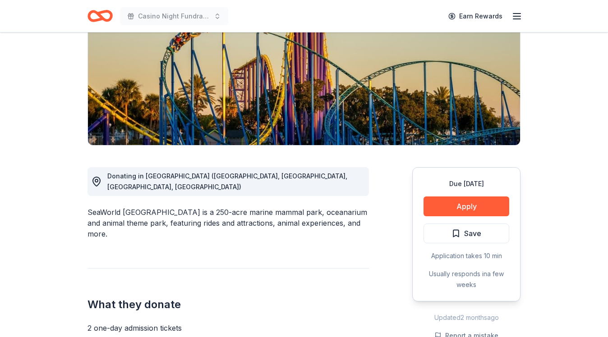
scroll to position [130, 0]
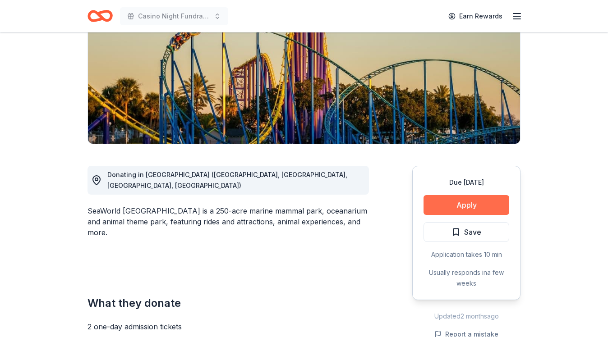
click at [486, 209] on button "Apply" at bounding box center [466, 205] width 86 height 20
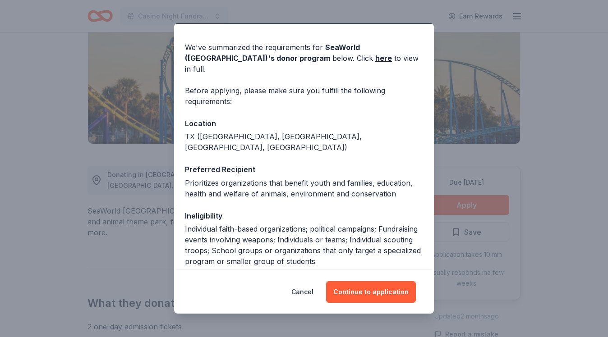
scroll to position [83, 0]
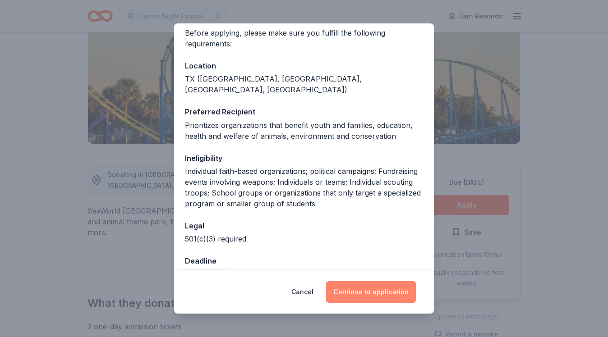
click at [387, 295] on button "Continue to application" at bounding box center [371, 292] width 90 height 22
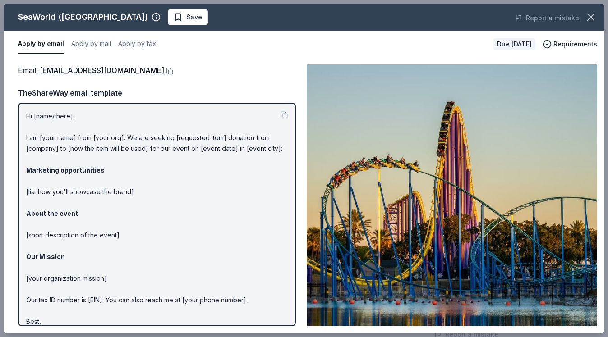
scroll to position [20, 0]
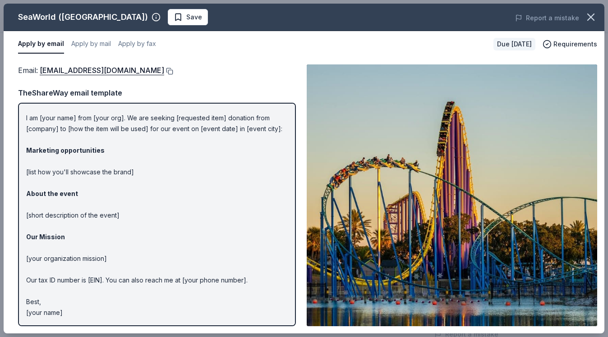
click at [164, 71] on button at bounding box center [168, 71] width 9 height 7
drag, startPoint x: 25, startPoint y: 118, endPoint x: 102, endPoint y: 197, distance: 110.3
click at [102, 197] on div "Hi [name/there], I am [your name] from [your org]. We are seeking [requested it…" at bounding box center [157, 215] width 278 height 224
drag, startPoint x: 26, startPoint y: 116, endPoint x: 149, endPoint y: 200, distance: 148.3
click at [149, 200] on p "Hi [name/there], I am [your name] from [your org]. We are seeking [requested it…" at bounding box center [156, 204] width 261 height 227
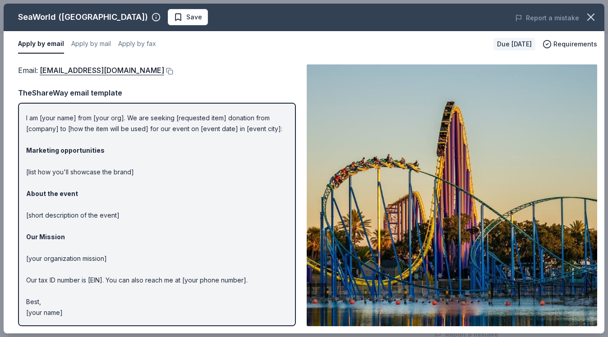
click at [127, 173] on p "Hi [name/there], I am [your name] from [your org]. We are seeking [requested it…" at bounding box center [156, 204] width 261 height 227
click at [75, 307] on p "Hi [name/there], I am [your name] from [your org]. We are seeking [requested it…" at bounding box center [156, 204] width 261 height 227
click at [186, 20] on span "Save" at bounding box center [194, 17] width 16 height 11
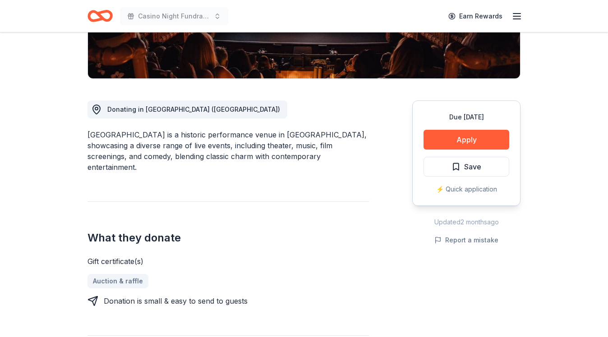
scroll to position [198, 0]
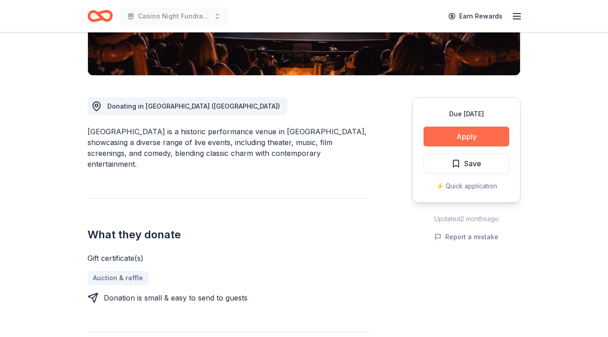
click at [465, 138] on button "Apply" at bounding box center [466, 137] width 86 height 20
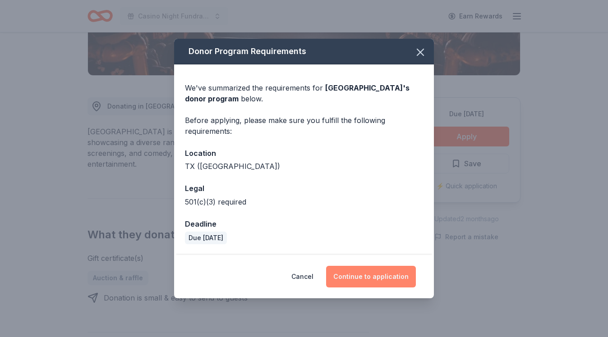
click at [382, 280] on button "Continue to application" at bounding box center [371, 277] width 90 height 22
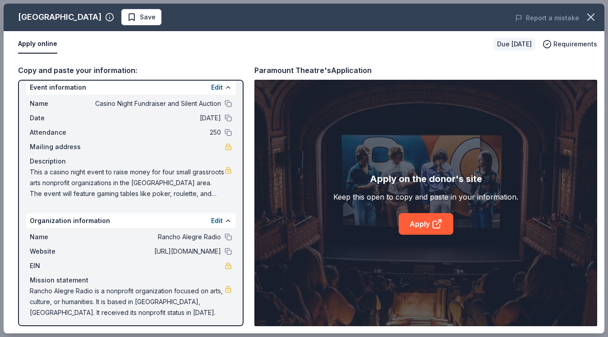
scroll to position [11, 0]
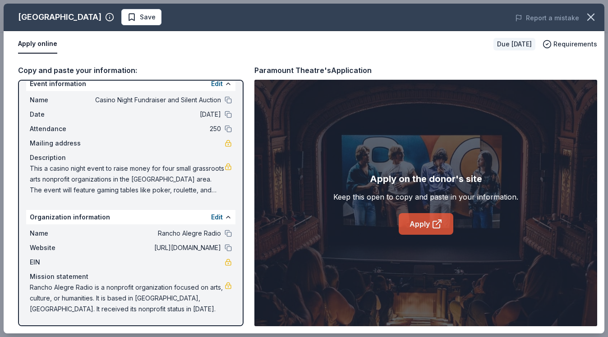
click at [436, 225] on icon at bounding box center [438, 222] width 5 height 5
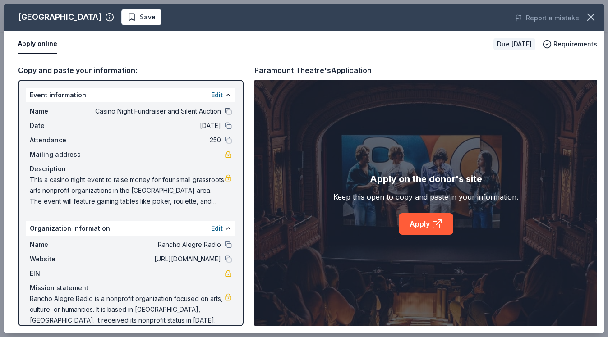
click at [227, 111] on button at bounding box center [228, 111] width 7 height 7
click at [217, 92] on button "Edit" at bounding box center [217, 95] width 12 height 11
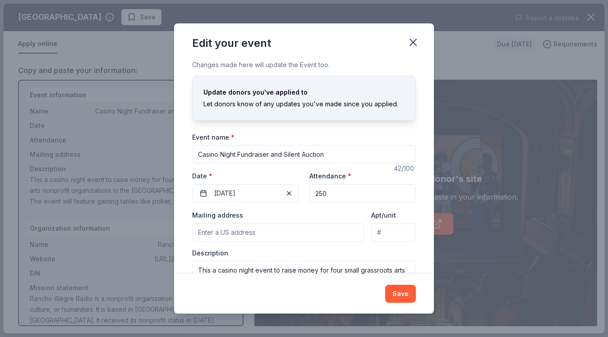
scroll to position [42, 0]
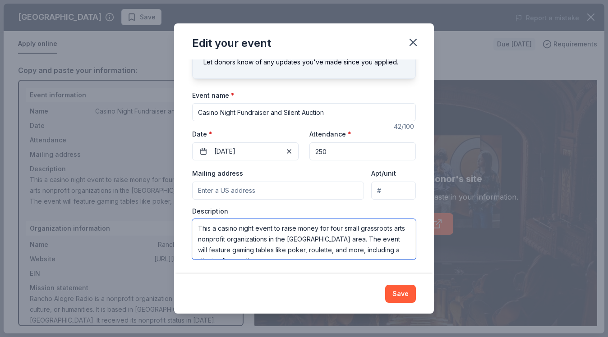
click at [273, 242] on textarea "This a casino night event to raise money for four small grassroots arts nonprof…" at bounding box center [304, 239] width 224 height 41
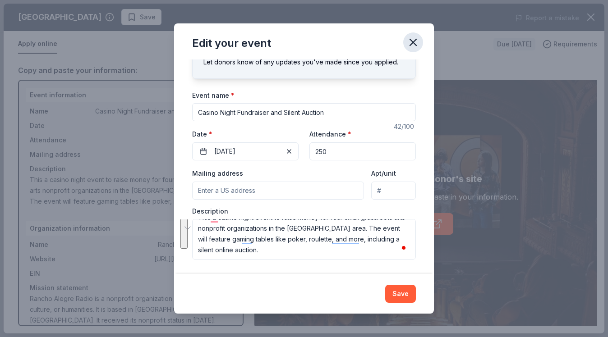
click at [411, 43] on icon "button" at bounding box center [413, 42] width 13 height 13
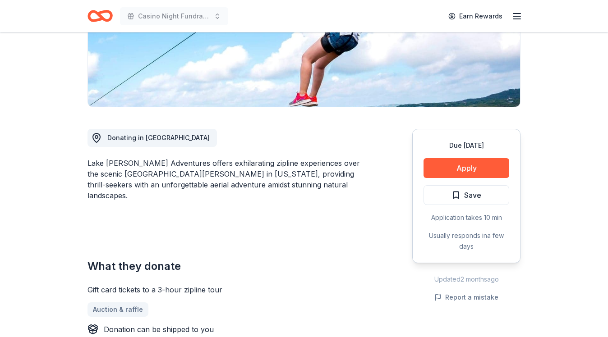
scroll to position [180, 0]
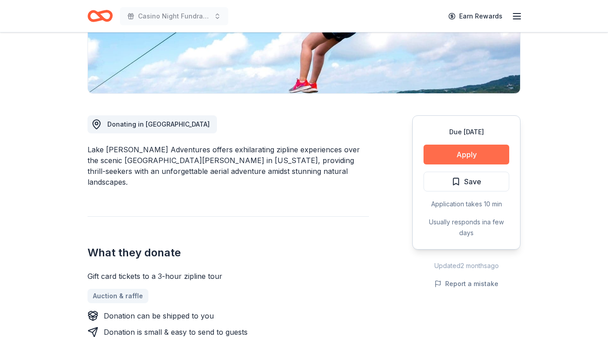
click at [452, 156] on button "Apply" at bounding box center [466, 155] width 86 height 20
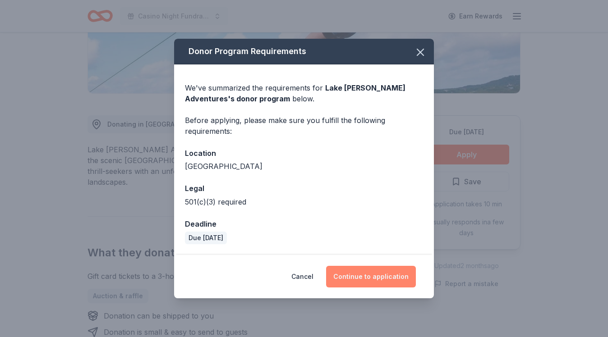
click at [384, 276] on button "Continue to application" at bounding box center [371, 277] width 90 height 22
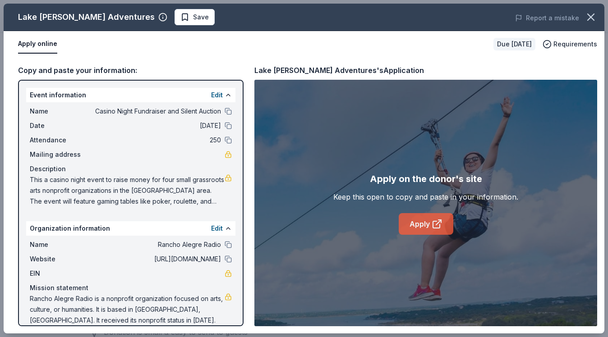
click at [429, 225] on link "Apply" at bounding box center [426, 224] width 55 height 22
click at [162, 185] on span "This a casino night event to raise money for four small grassroots arts nonprof…" at bounding box center [127, 190] width 195 height 32
click at [217, 95] on button "Edit" at bounding box center [217, 95] width 12 height 11
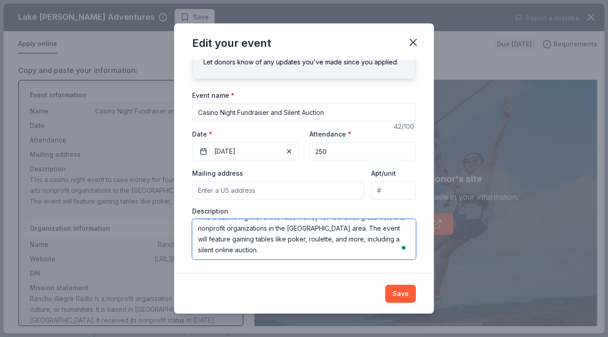
scroll to position [11, 0]
drag, startPoint x: 212, startPoint y: 229, endPoint x: 381, endPoint y: 271, distance: 173.7
click at [381, 271] on div "Changes made here will update the Event too. Update donors you've applied to Le…" at bounding box center [304, 167] width 260 height 215
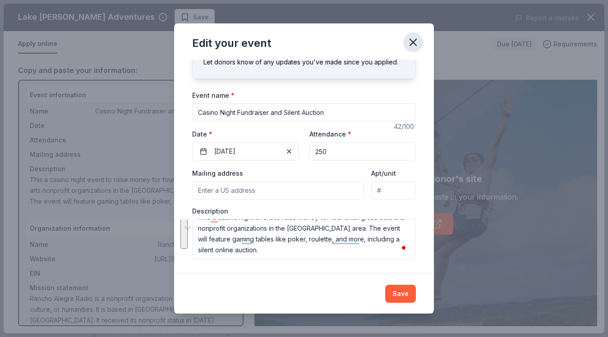
click at [415, 41] on icon "button" at bounding box center [413, 42] width 13 height 13
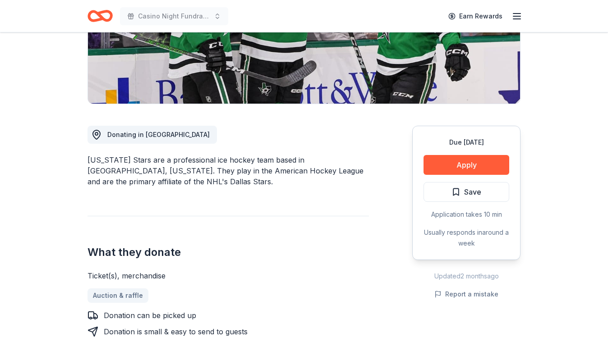
scroll to position [169, 0]
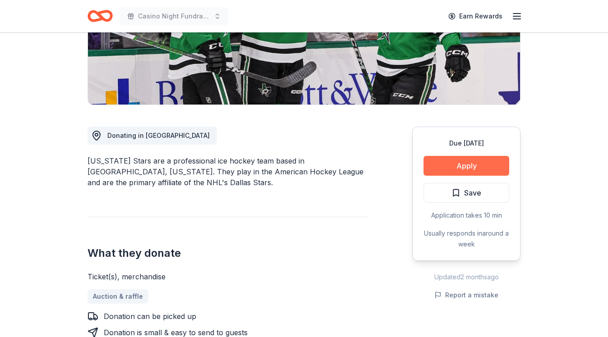
click at [465, 168] on button "Apply" at bounding box center [466, 166] width 86 height 20
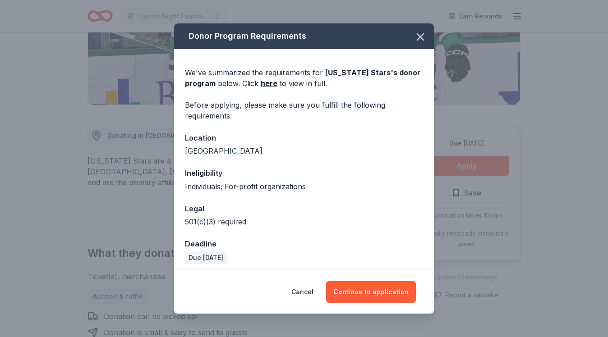
scroll to position [5, 0]
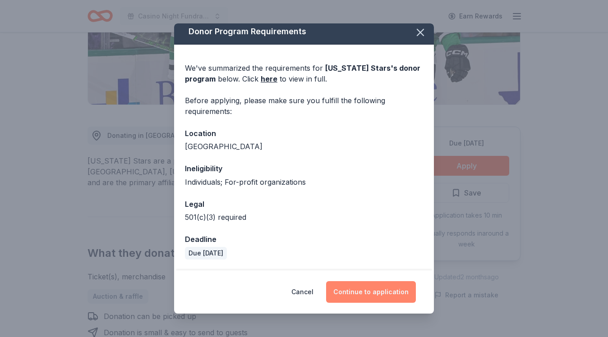
click at [376, 288] on button "Continue to application" at bounding box center [371, 292] width 90 height 22
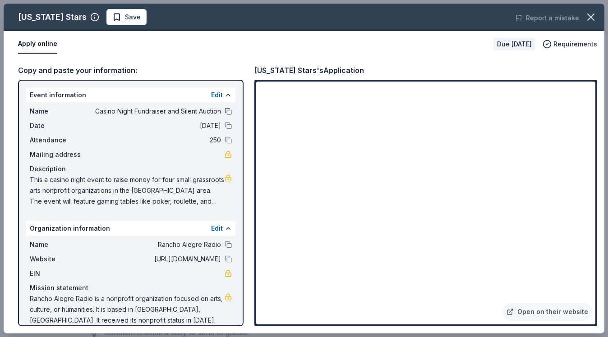
click at [226, 110] on button at bounding box center [228, 111] width 7 height 7
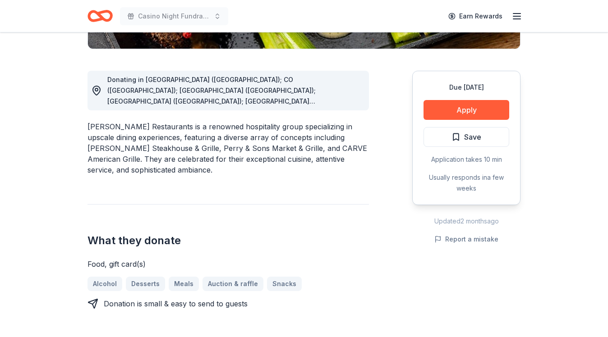
scroll to position [243, 0]
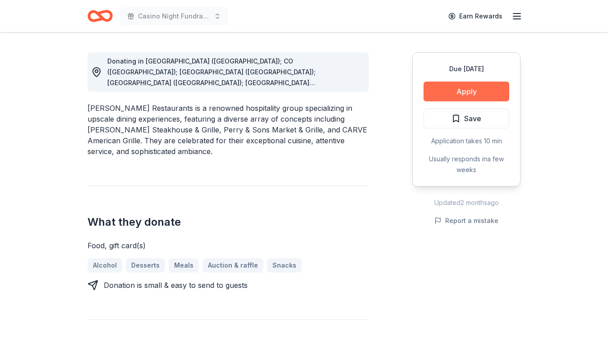
click at [468, 93] on button "Apply" at bounding box center [466, 92] width 86 height 20
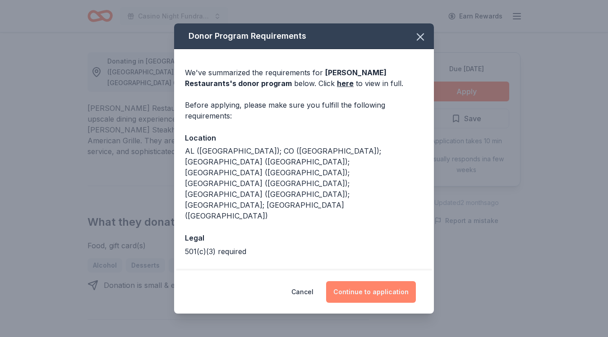
click at [380, 282] on button "Continue to application" at bounding box center [371, 292] width 90 height 22
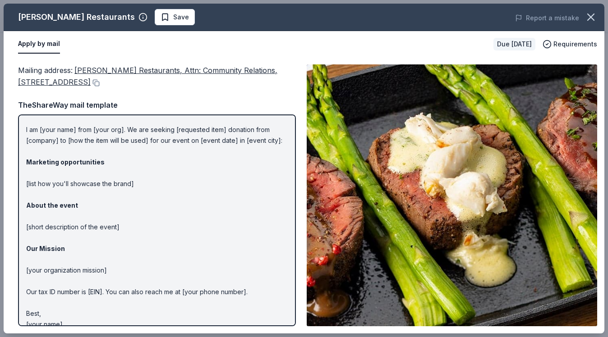
scroll to position [0, 0]
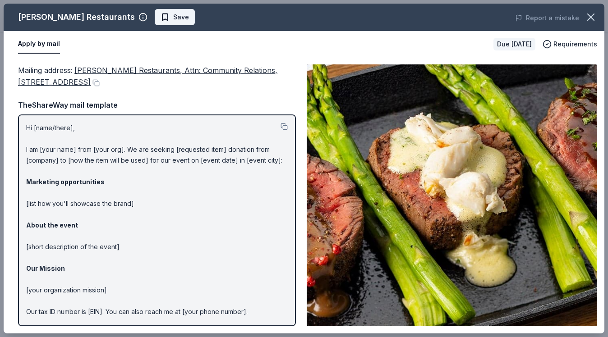
click at [173, 20] on span "Save" at bounding box center [181, 17] width 16 height 11
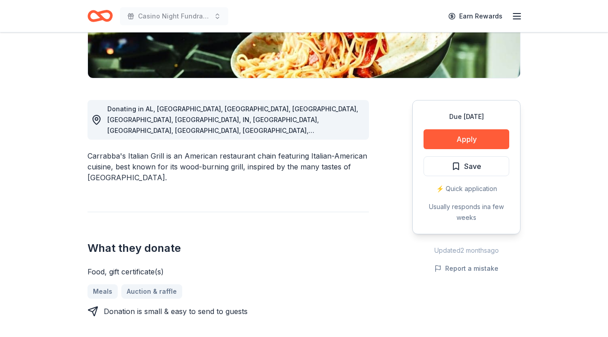
scroll to position [175, 0]
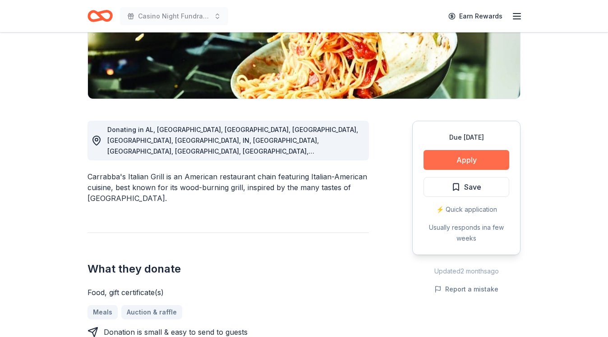
click at [483, 162] on button "Apply" at bounding box center [466, 160] width 86 height 20
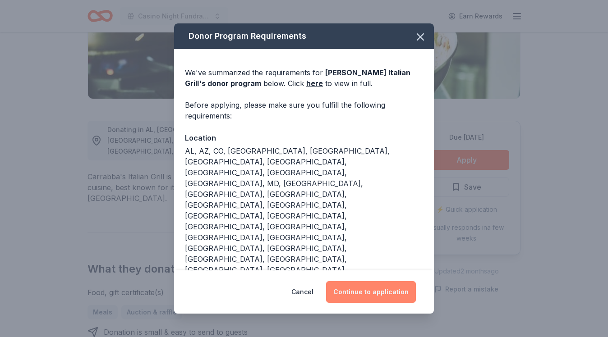
click at [374, 281] on button "Continue to application" at bounding box center [371, 292] width 90 height 22
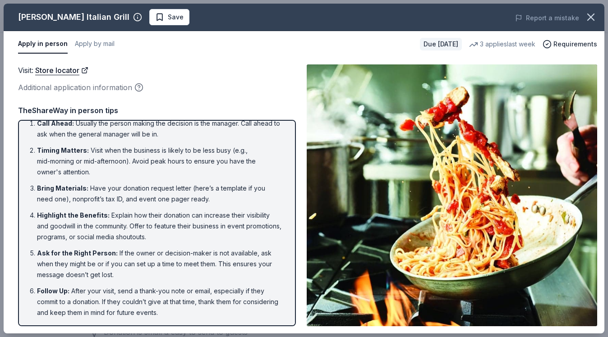
scroll to position [0, 0]
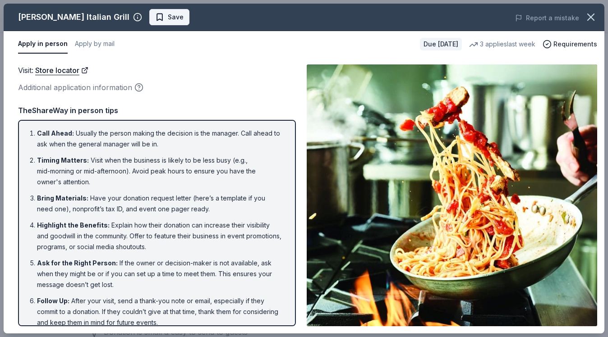
click at [155, 15] on span "Save" at bounding box center [169, 17] width 28 height 11
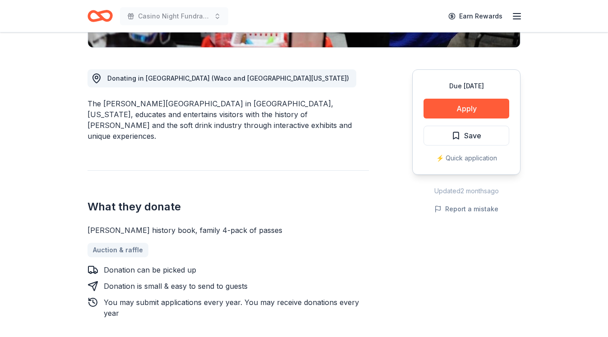
scroll to position [227, 0]
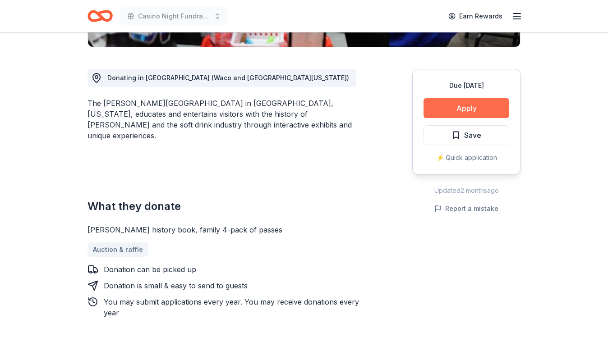
click at [464, 109] on button "Apply" at bounding box center [466, 108] width 86 height 20
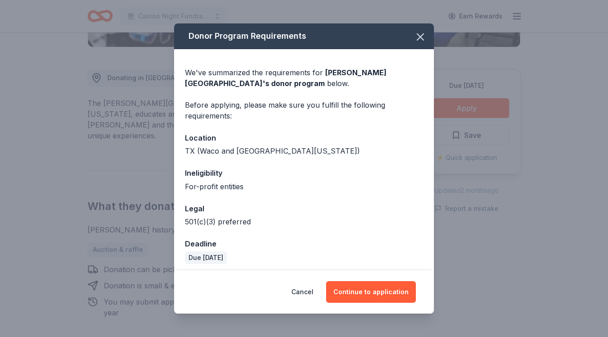
scroll to position [5, 0]
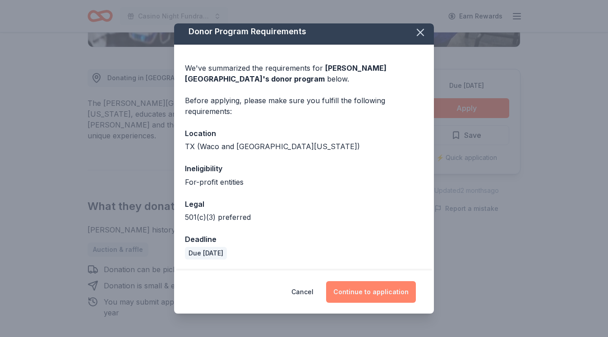
click at [380, 289] on button "Continue to application" at bounding box center [371, 292] width 90 height 22
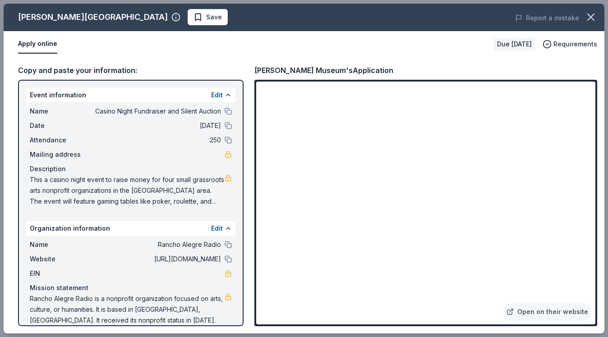
scroll to position [11, 0]
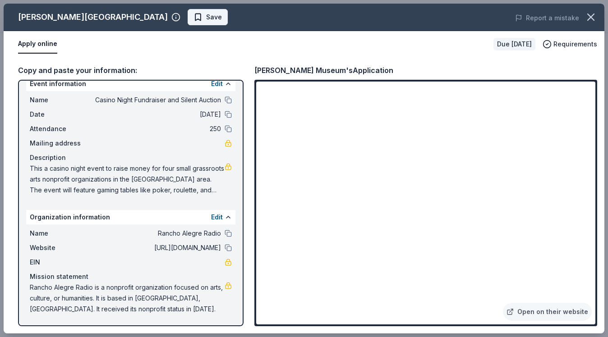
click at [206, 18] on span "Save" at bounding box center [214, 17] width 16 height 11
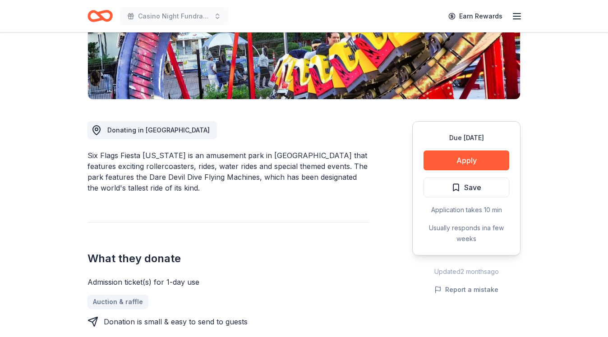
scroll to position [233, 0]
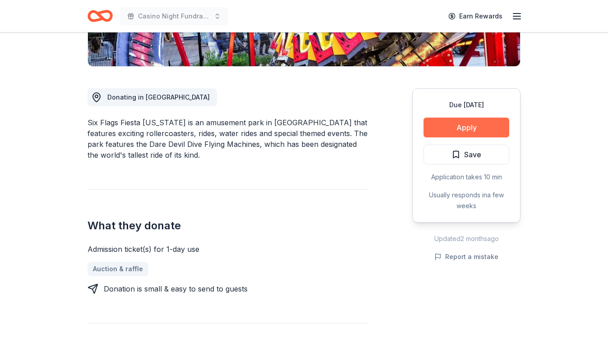
click at [471, 118] on button "Apply" at bounding box center [466, 128] width 86 height 20
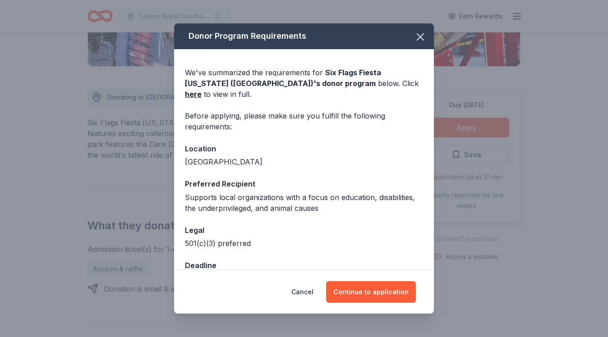
scroll to position [15, 0]
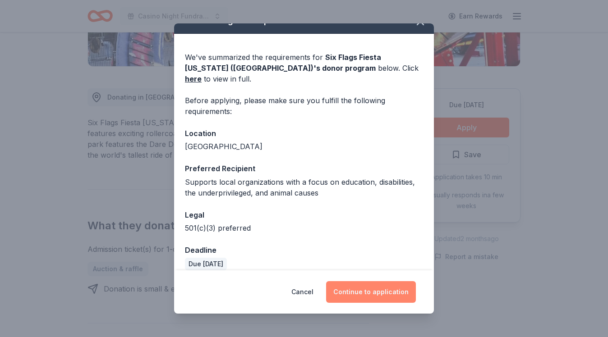
click at [384, 300] on button "Continue to application" at bounding box center [371, 292] width 90 height 22
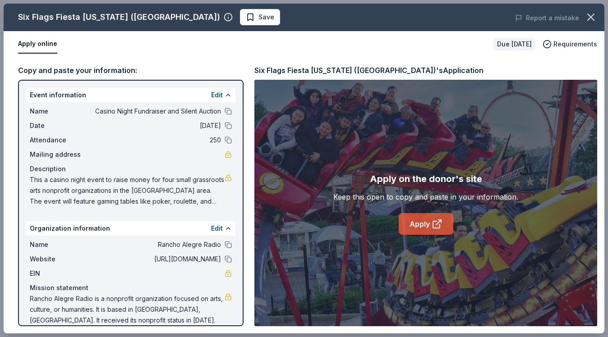
click at [429, 228] on link "Apply" at bounding box center [426, 224] width 55 height 22
click at [258, 19] on span "Save" at bounding box center [266, 17] width 16 height 11
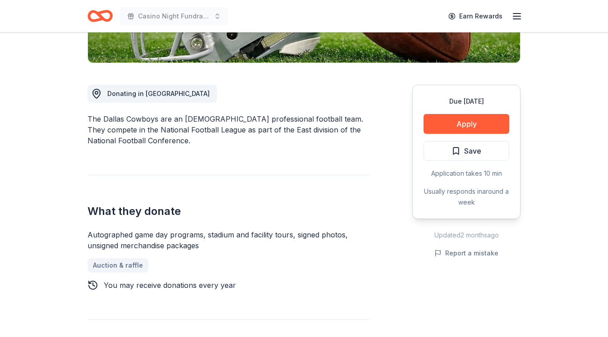
scroll to position [229, 0]
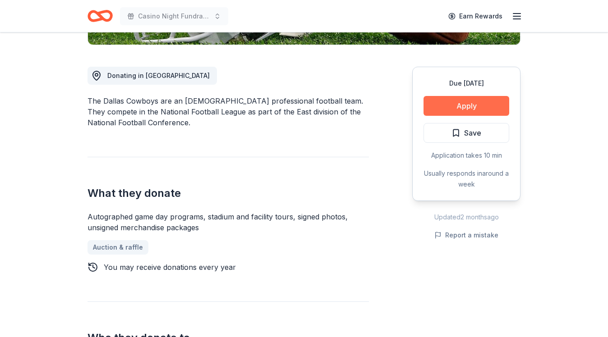
click at [457, 109] on button "Apply" at bounding box center [466, 106] width 86 height 20
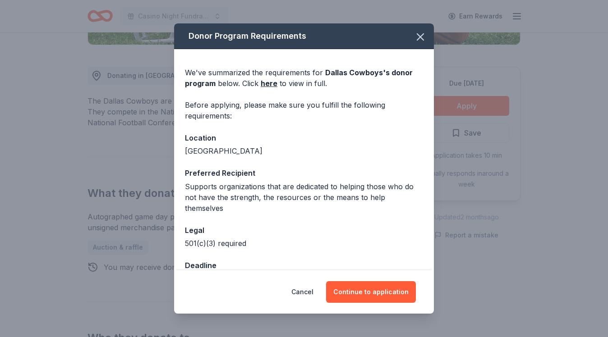
scroll to position [15, 0]
